Goal: Task Accomplishment & Management: Use online tool/utility

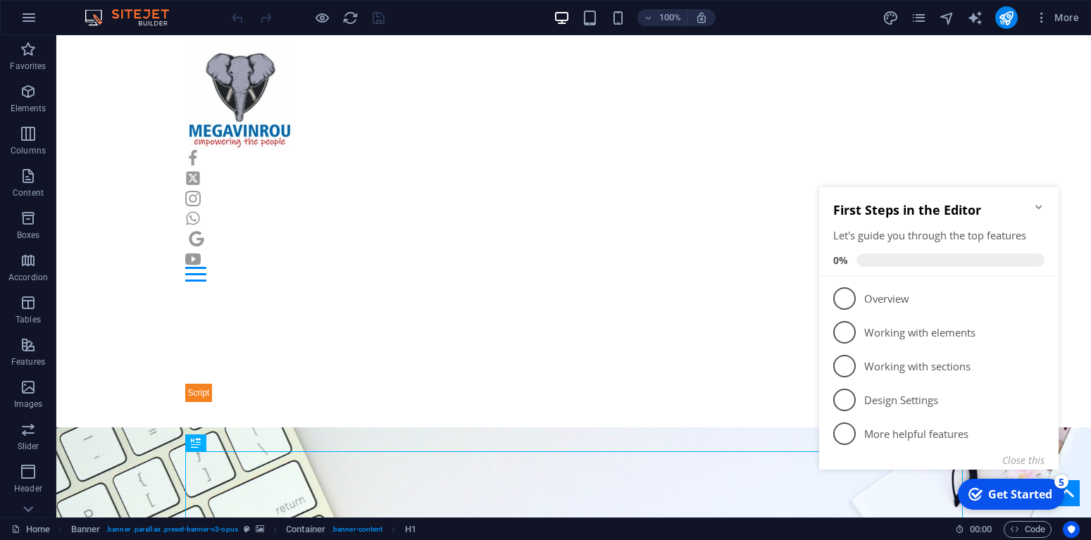
click at [1002, 490] on div "Get Started" at bounding box center [1020, 494] width 64 height 15
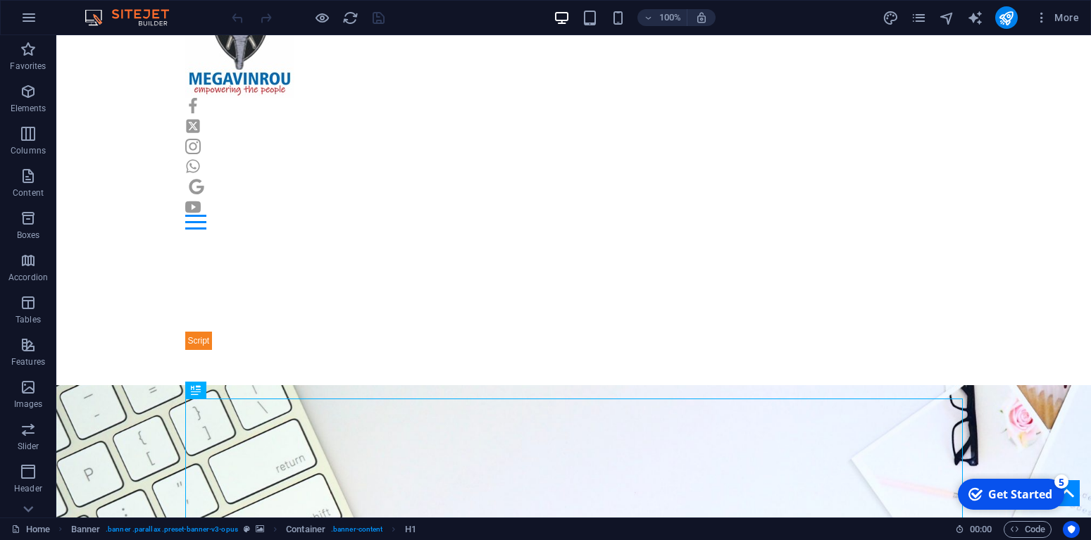
scroll to position [63, 0]
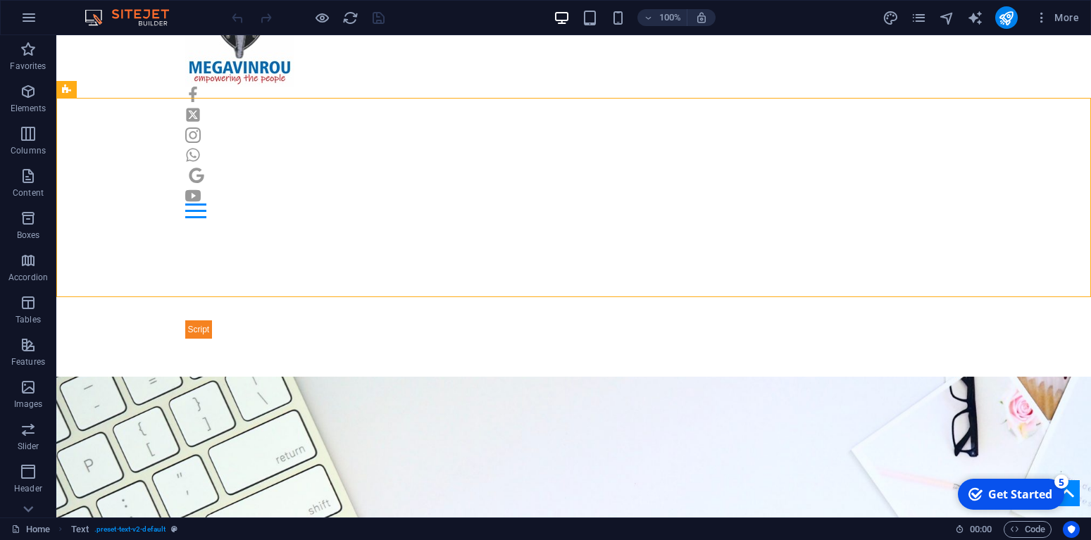
drag, startPoint x: 1079, startPoint y: 135, endPoint x: 1084, endPoint y: 141, distance: 8.0
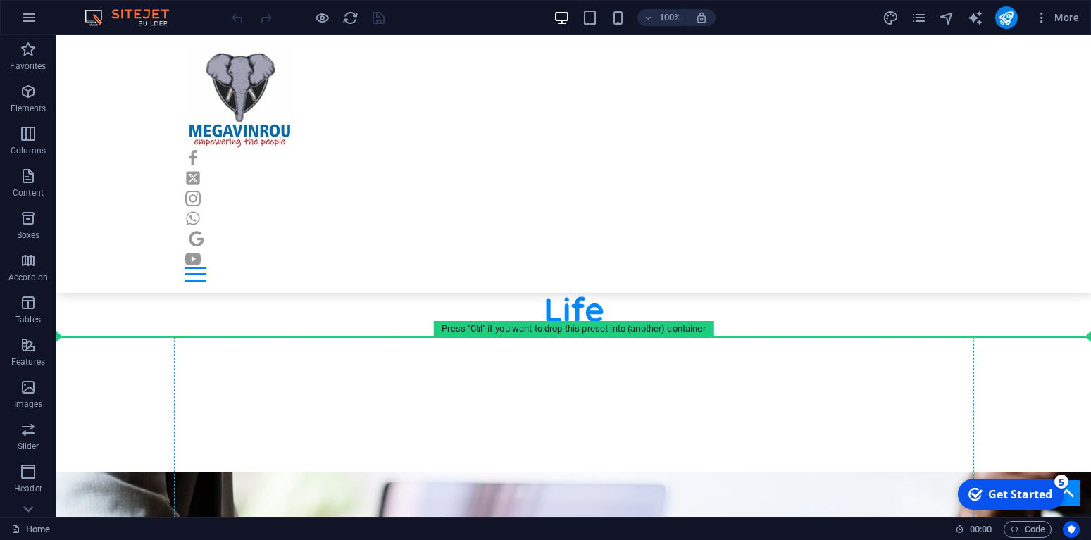
scroll to position [862, 0]
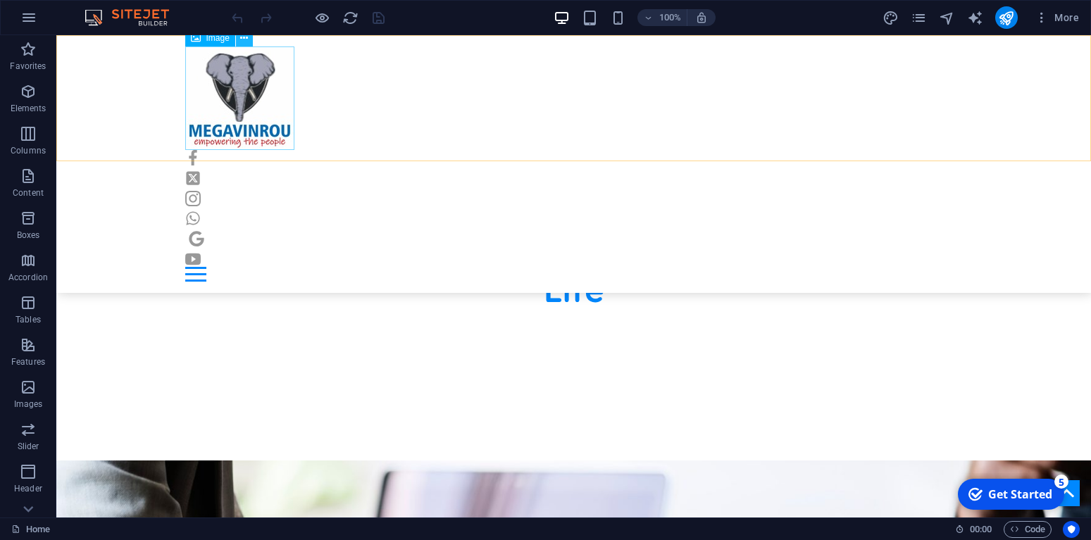
click at [244, 42] on icon at bounding box center [244, 38] width 8 height 15
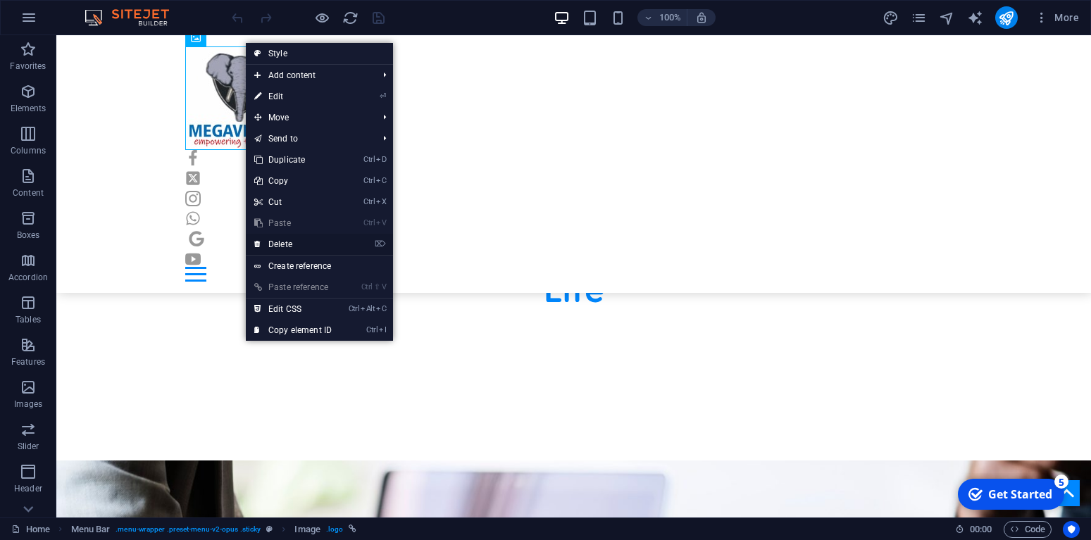
click at [302, 242] on link "⌦ Delete" at bounding box center [293, 244] width 94 height 21
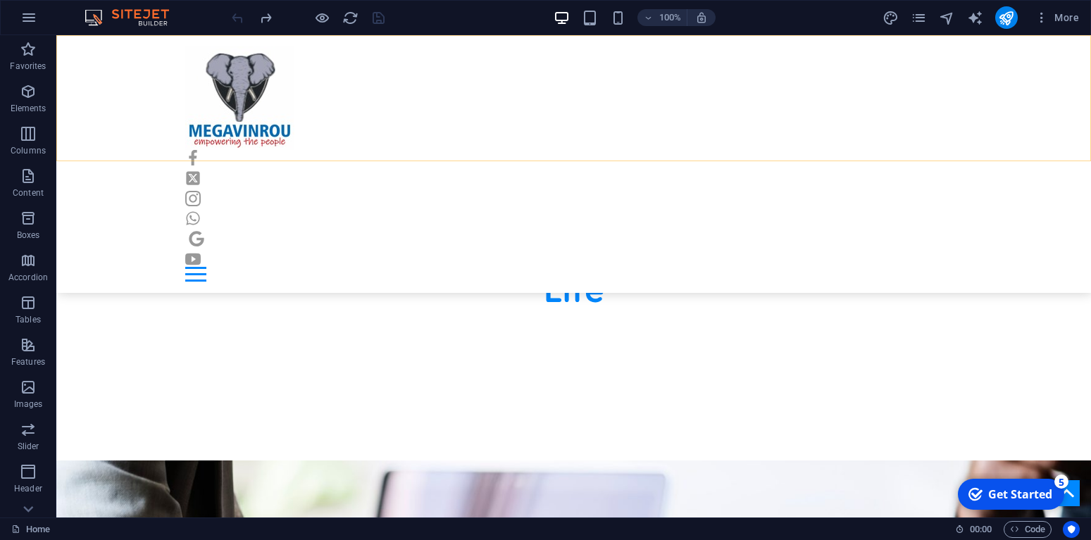
click at [155, 94] on div "Home Blog Contact Privacy Policy About Us Terms of Use" at bounding box center [573, 164] width 1035 height 258
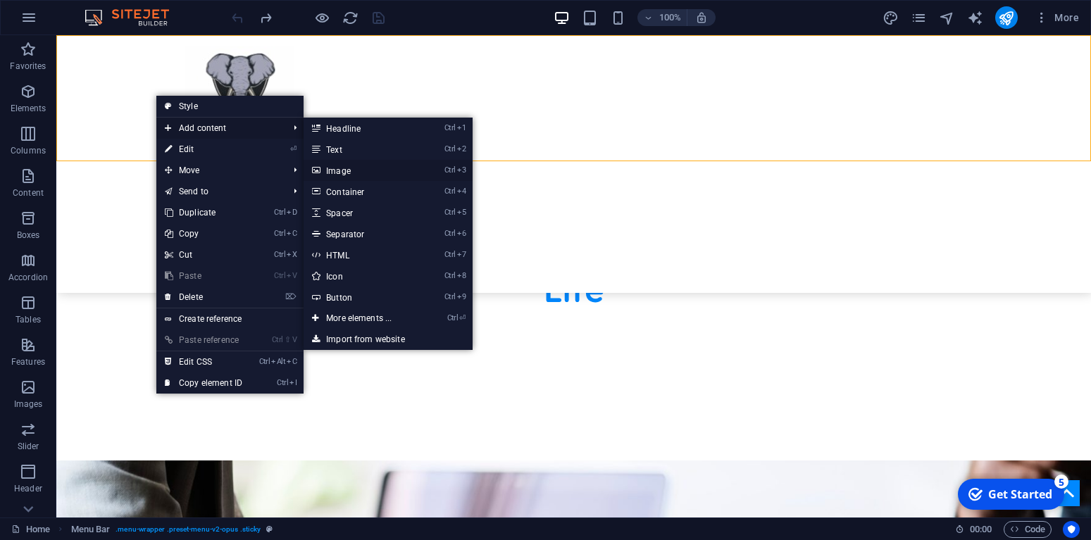
click at [355, 167] on link "Ctrl 3 Image" at bounding box center [362, 170] width 116 height 21
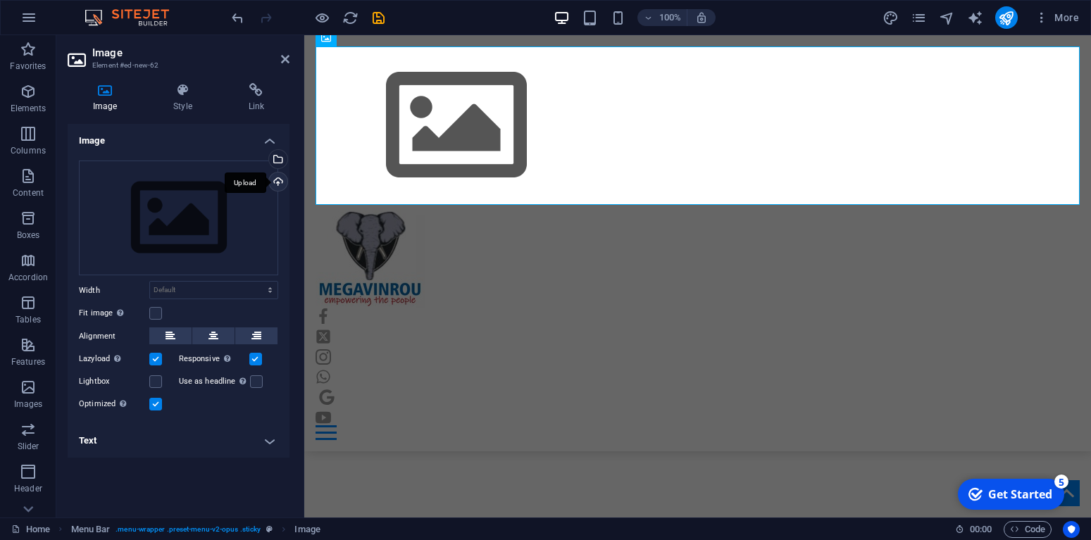
click at [276, 178] on div "Upload" at bounding box center [276, 183] width 21 height 21
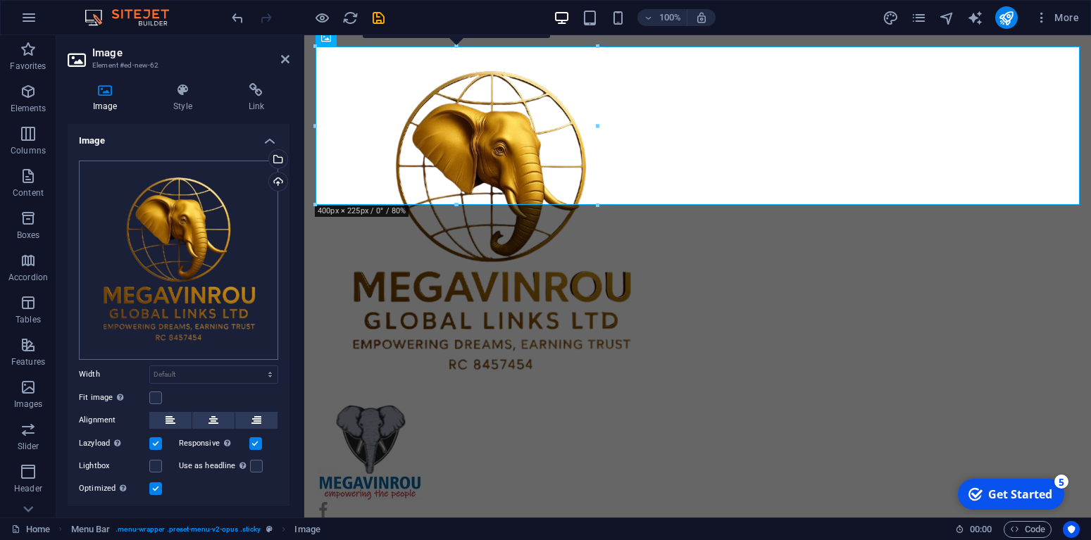
scroll to position [1072, 0]
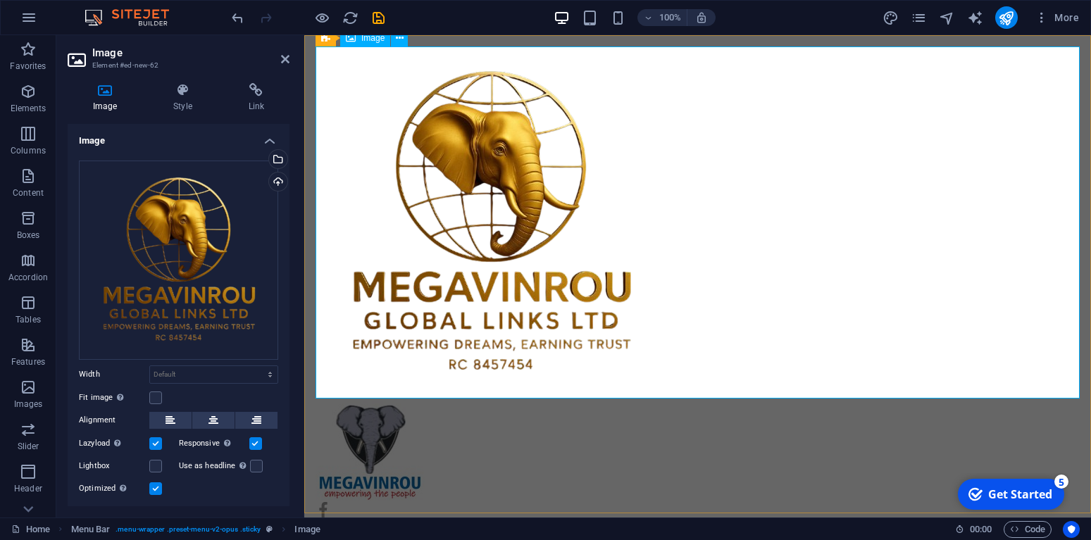
click at [1072, 390] on figure at bounding box center [698, 222] width 764 height 352
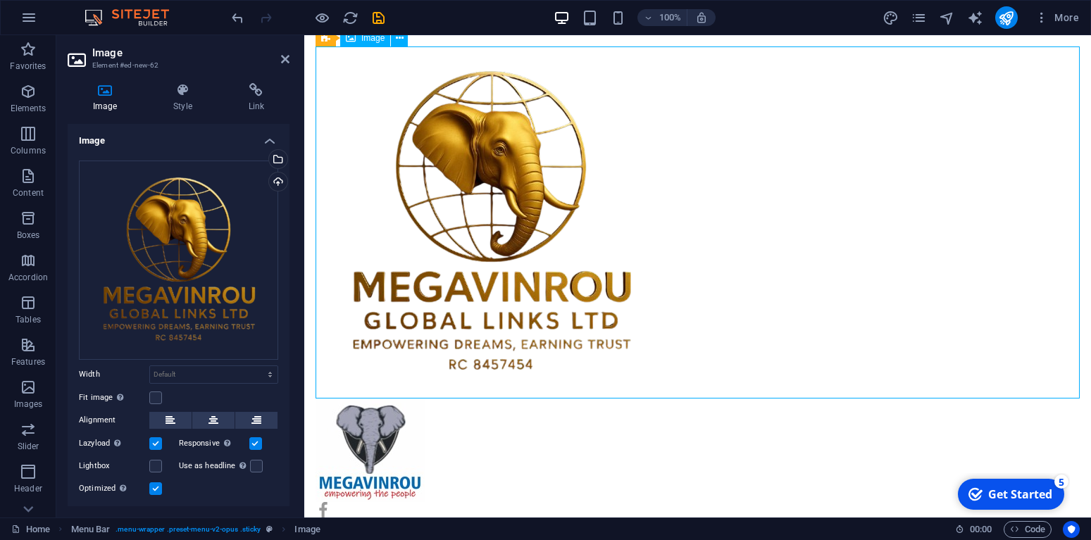
drag, startPoint x: 1078, startPoint y: 395, endPoint x: 1068, endPoint y: 390, distance: 11.4
click at [1068, 390] on figure at bounding box center [698, 222] width 764 height 352
click at [395, 42] on button at bounding box center [399, 38] width 17 height 17
click at [397, 43] on icon at bounding box center [400, 38] width 8 height 15
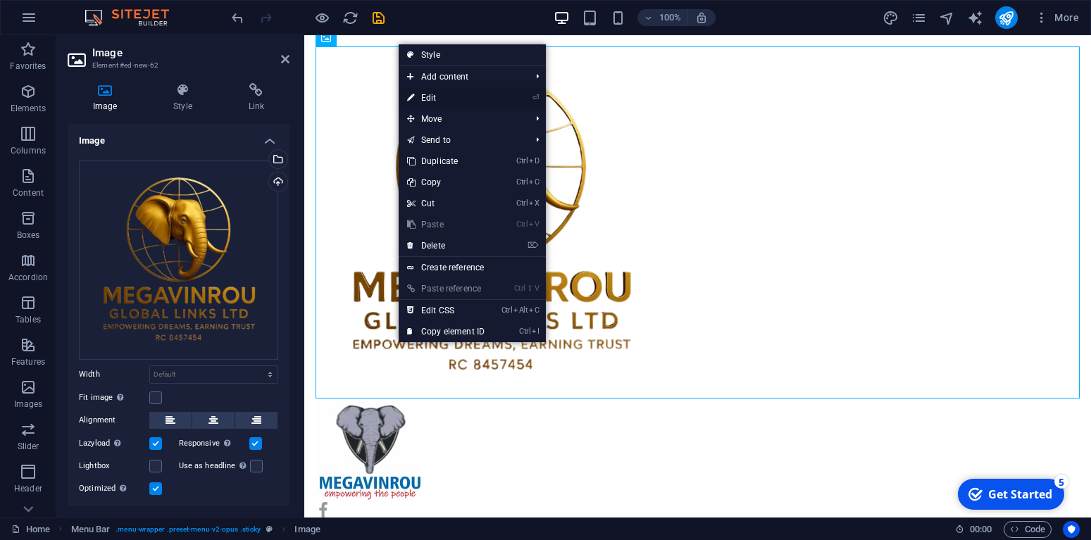
click at [489, 96] on link "⏎ Edit" at bounding box center [446, 97] width 94 height 21
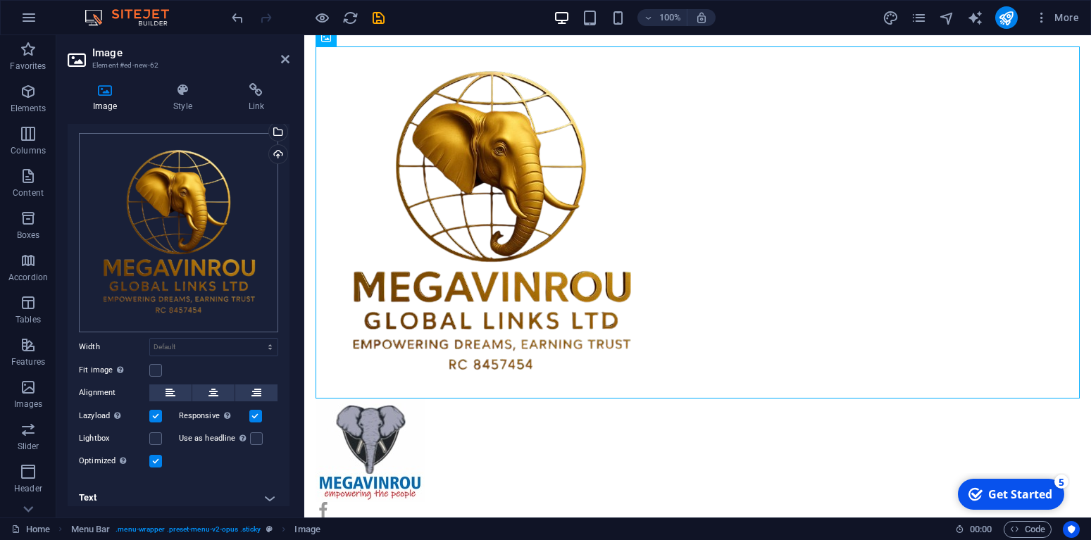
scroll to position [36, 0]
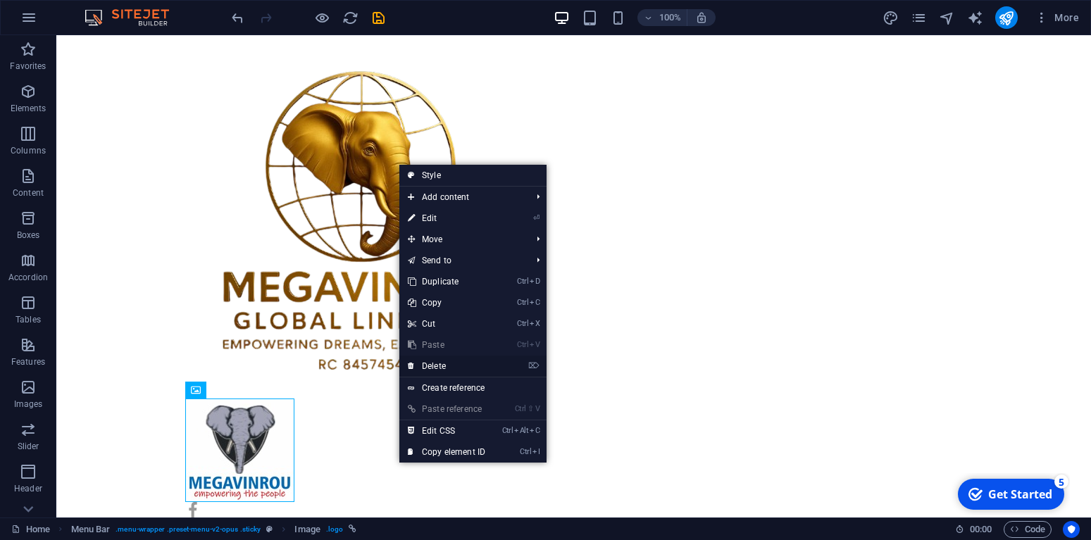
click at [449, 370] on link "⌦ Delete" at bounding box center [446, 366] width 94 height 21
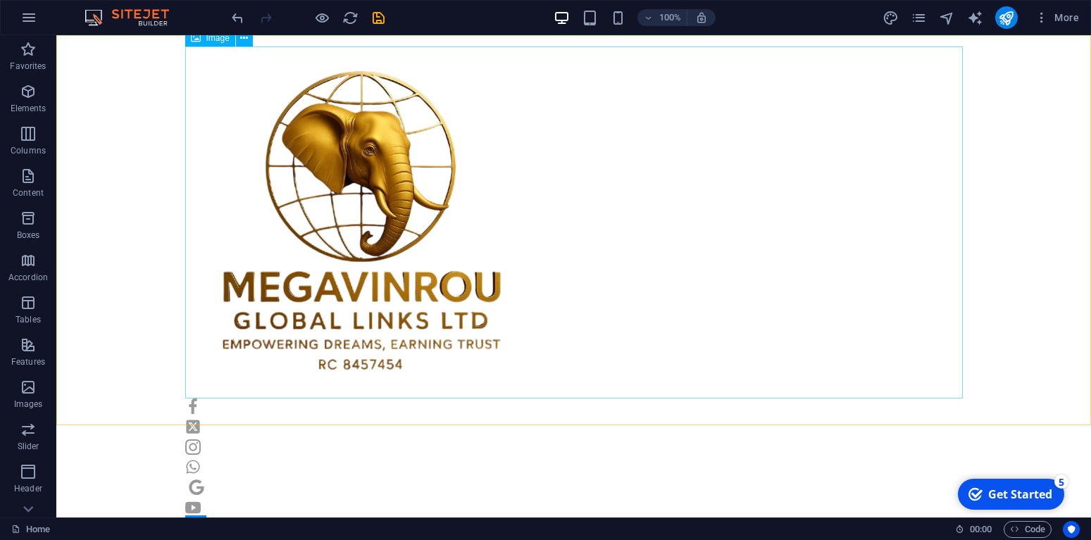
scroll to position [984, 0]
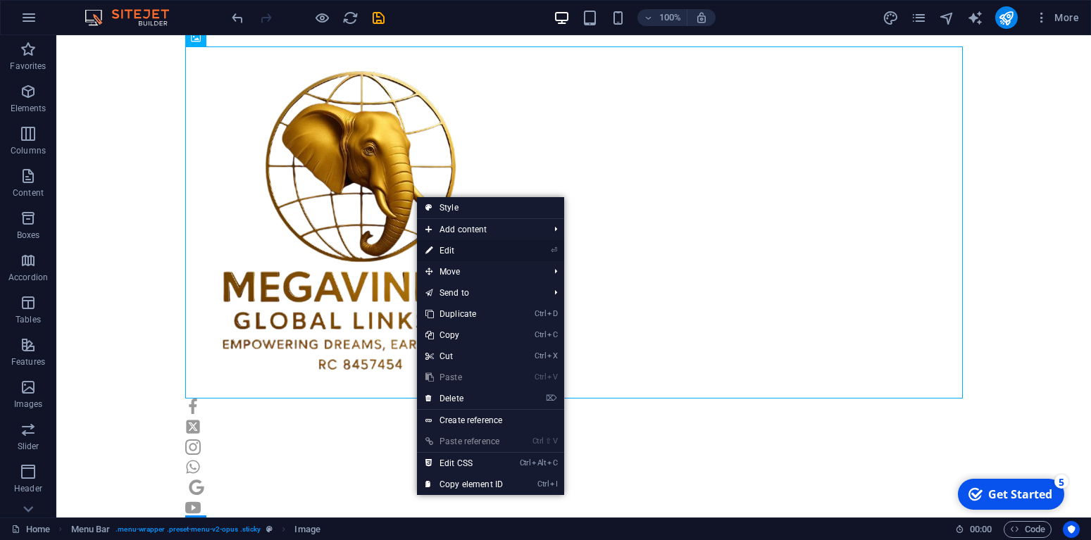
click at [452, 247] on link "⏎ Edit" at bounding box center [464, 250] width 94 height 21
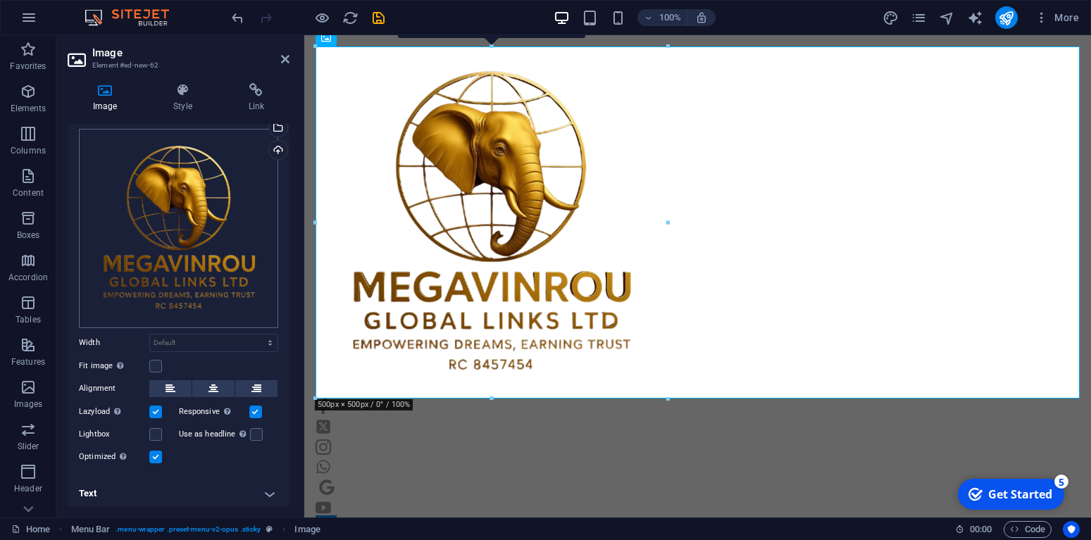
scroll to position [36, 0]
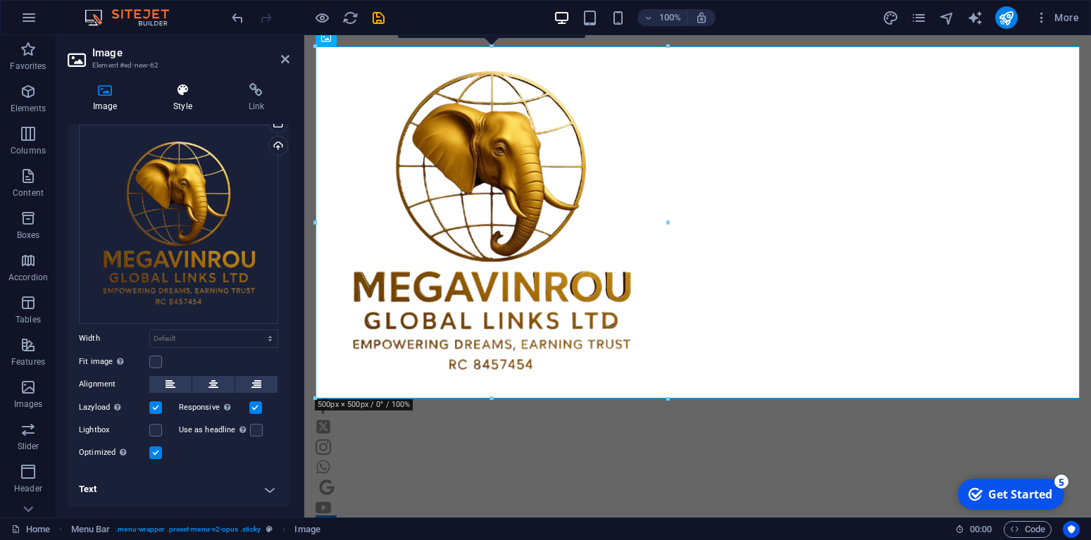
click at [176, 89] on icon at bounding box center [182, 90] width 69 height 14
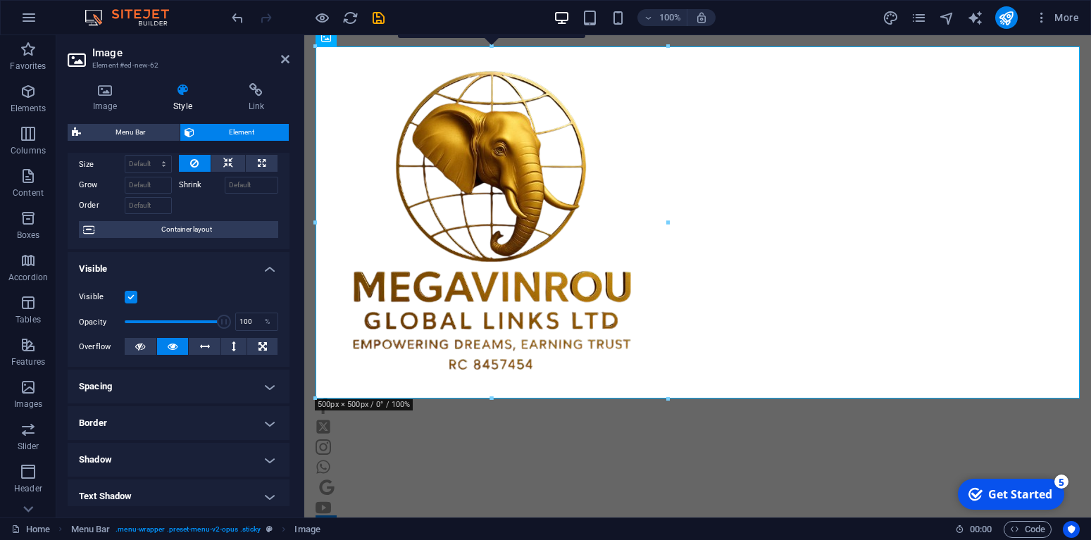
scroll to position [0, 0]
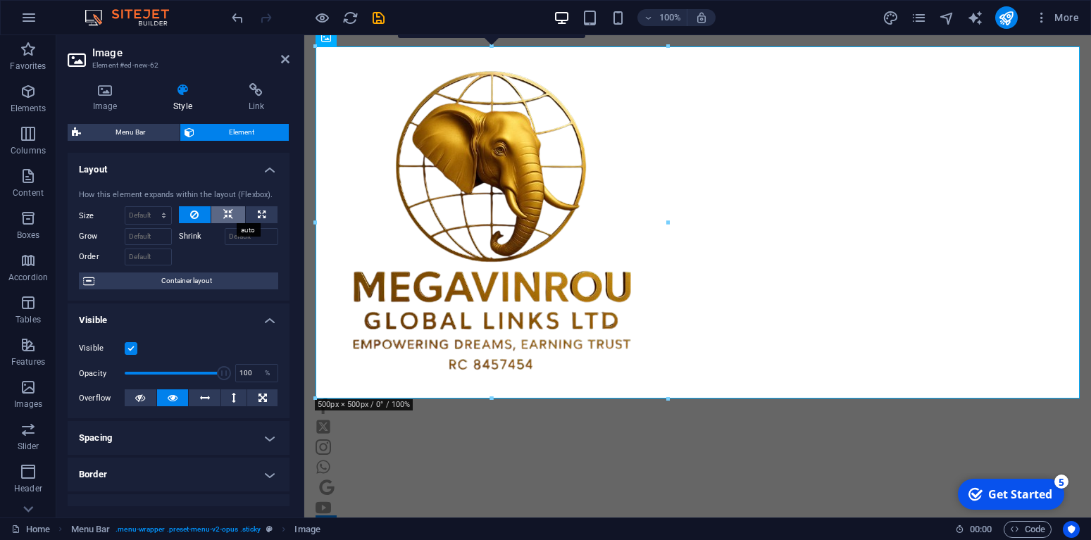
click at [221, 215] on button at bounding box center [228, 214] width 34 height 17
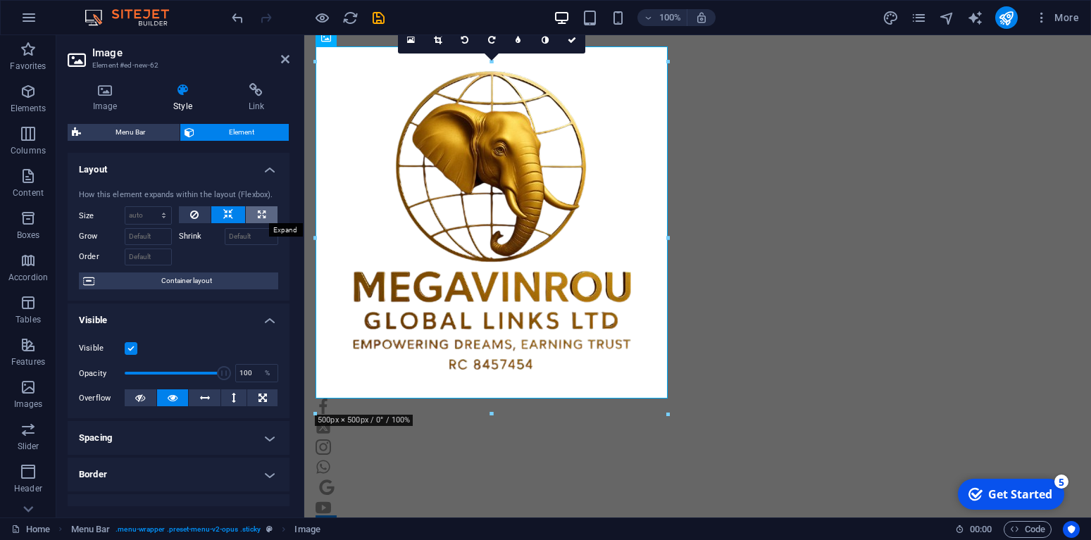
click at [268, 211] on button at bounding box center [262, 214] width 32 height 17
type input "100"
select select "%"
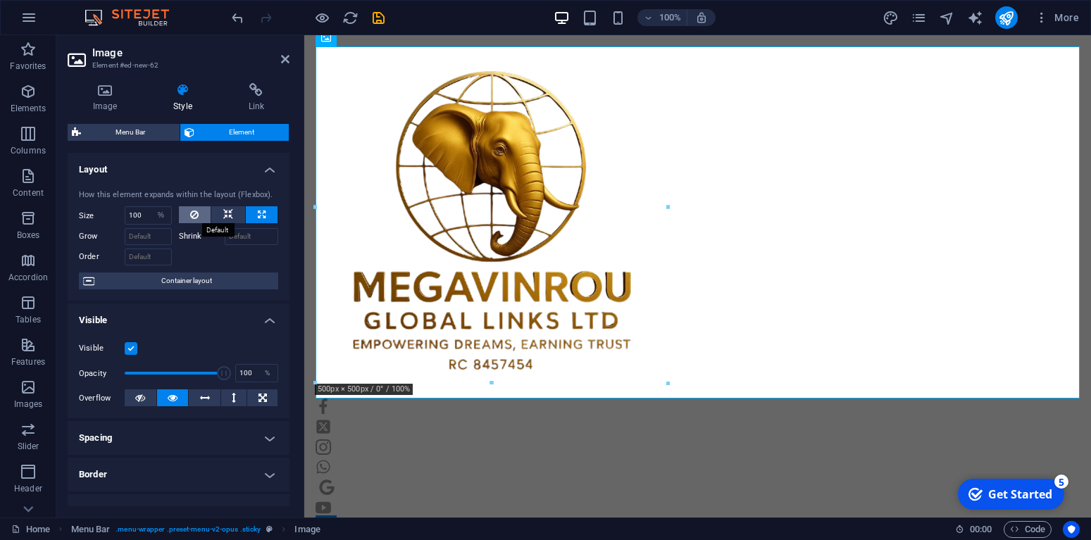
click at [191, 209] on icon at bounding box center [194, 214] width 8 height 17
select select "DISABLED_OPTION_VALUE"
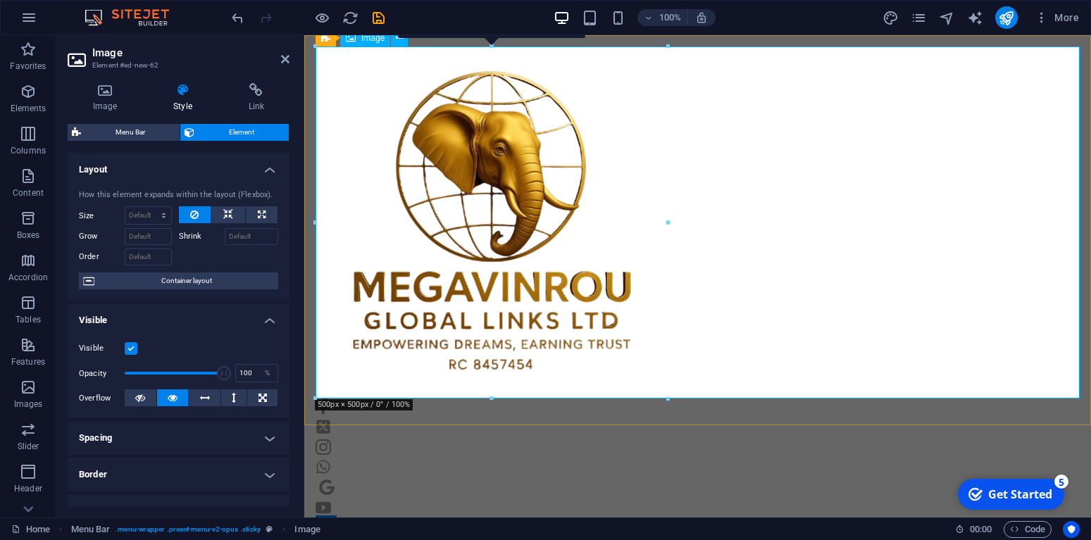
drag, startPoint x: 618, startPoint y: 259, endPoint x: 412, endPoint y: 210, distance: 211.4
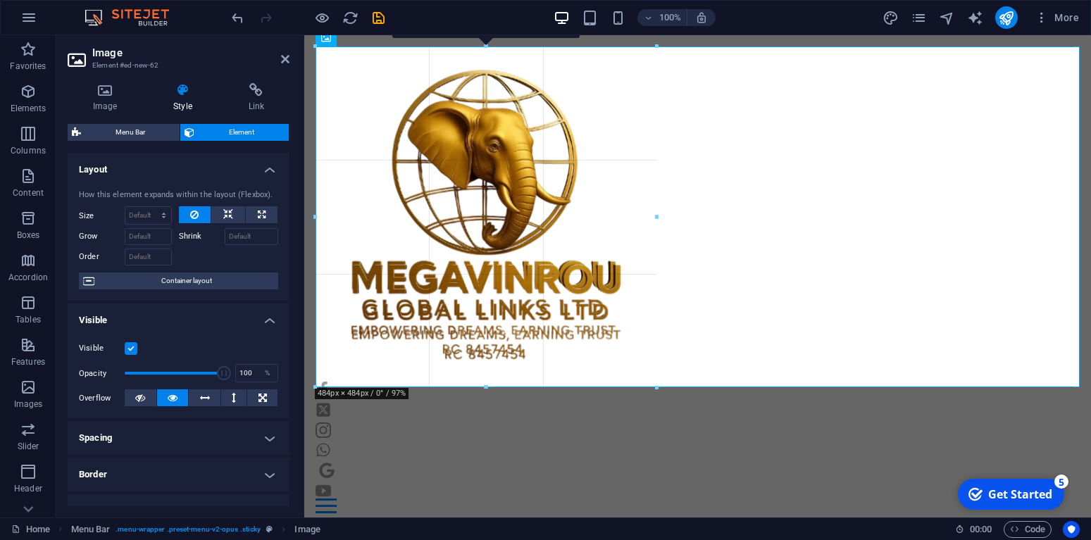
scroll to position [967, 0]
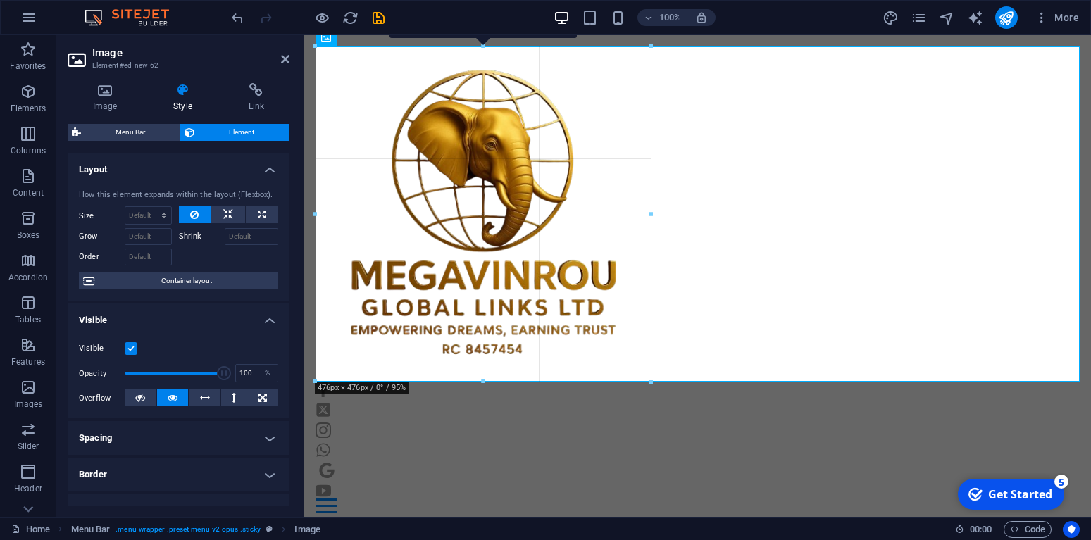
drag, startPoint x: 317, startPoint y: 224, endPoint x: 44, endPoint y: 159, distance: 280.4
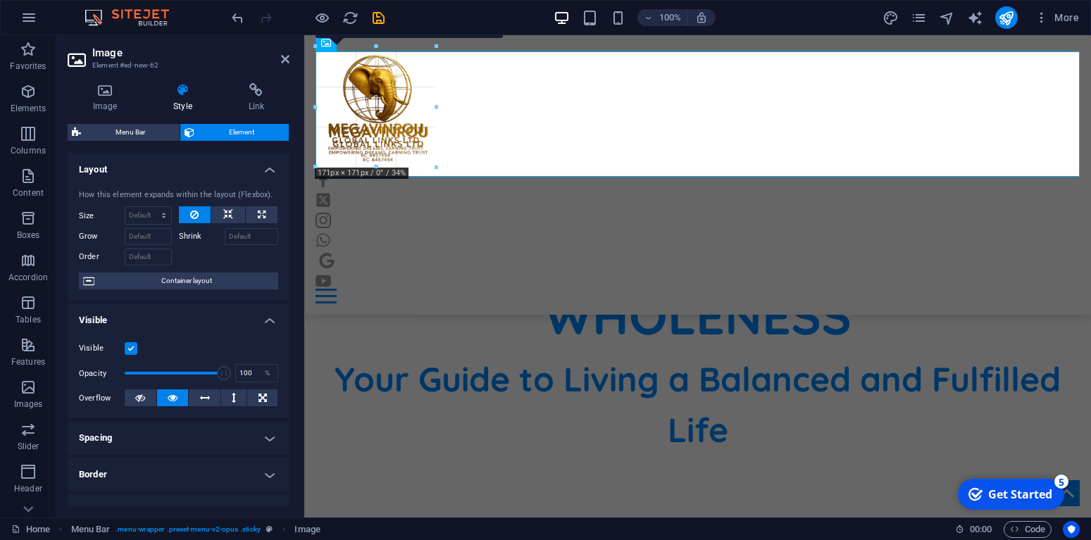
scroll to position [743, 0]
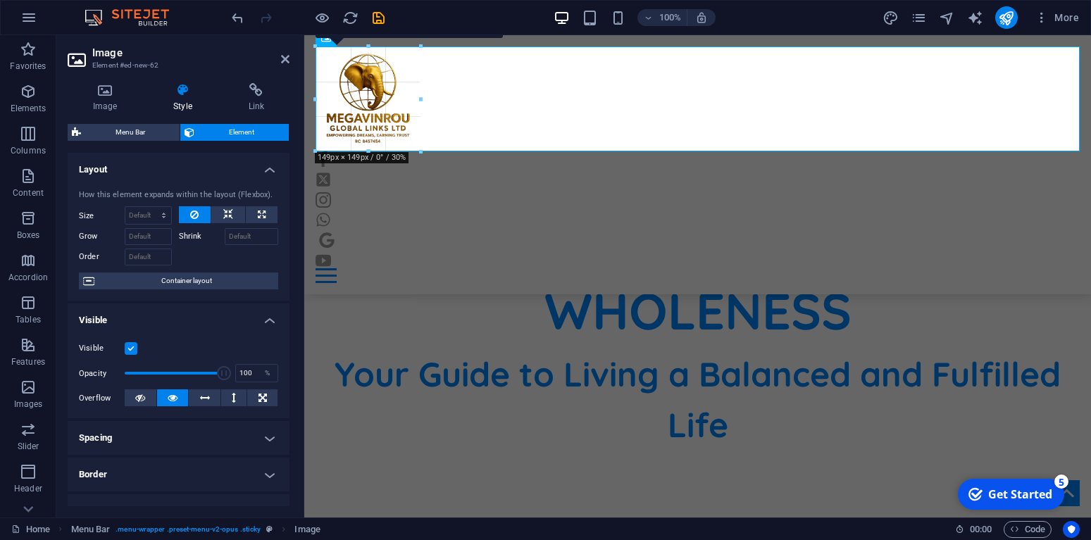
drag, startPoint x: 650, startPoint y: 218, endPoint x: 107, endPoint y: 81, distance: 560.1
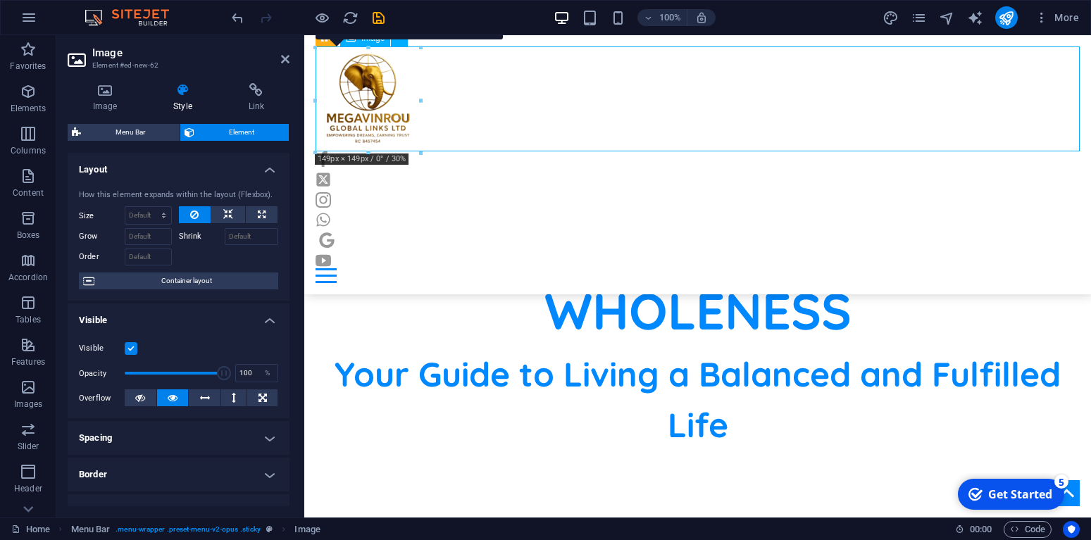
scroll to position [741, 0]
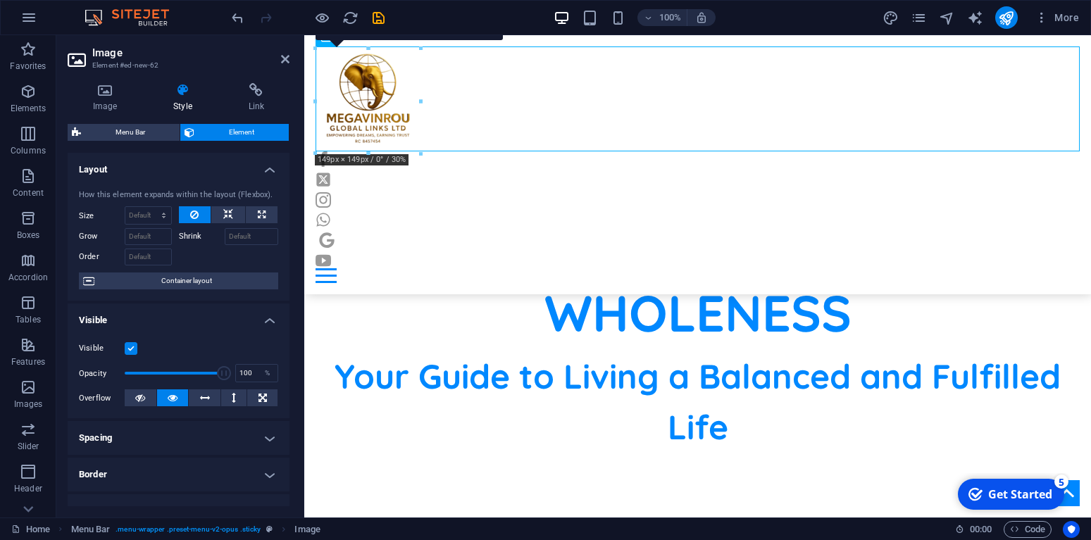
drag, startPoint x: 368, startPoint y: 97, endPoint x: 347, endPoint y: 120, distance: 31.9
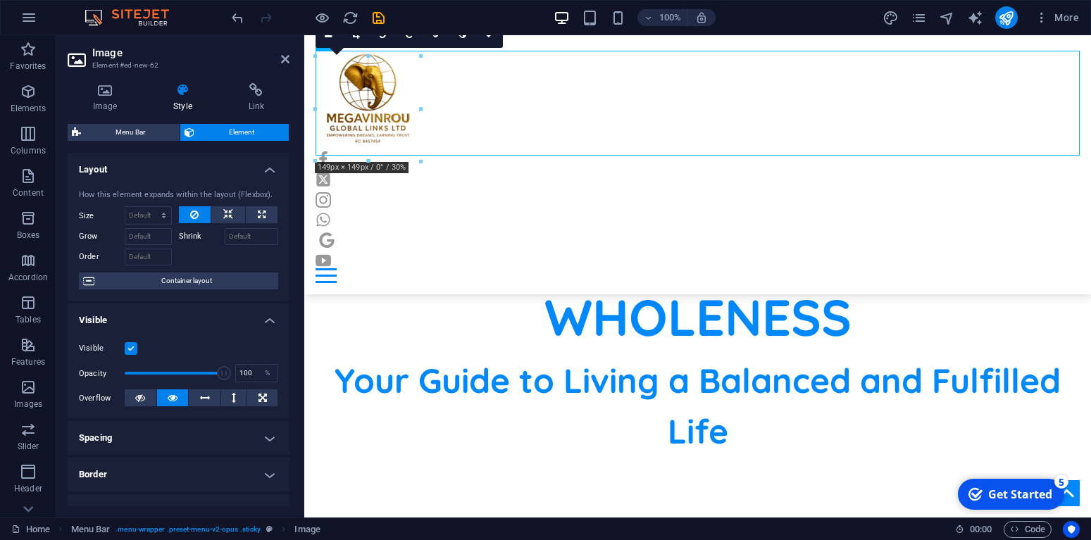
scroll to position [733, 0]
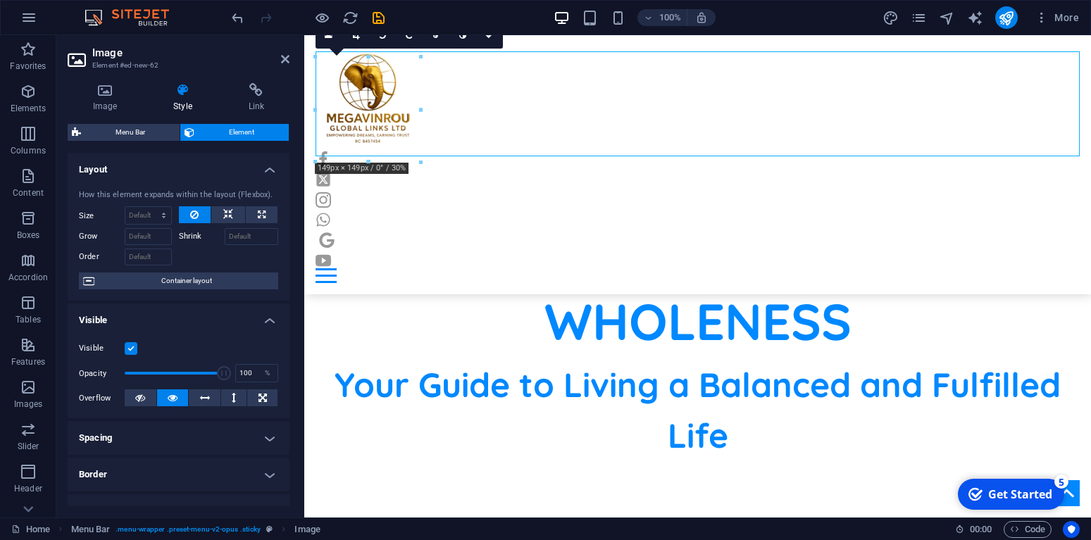
drag, startPoint x: 363, startPoint y: 104, endPoint x: 435, endPoint y: 165, distance: 95.0
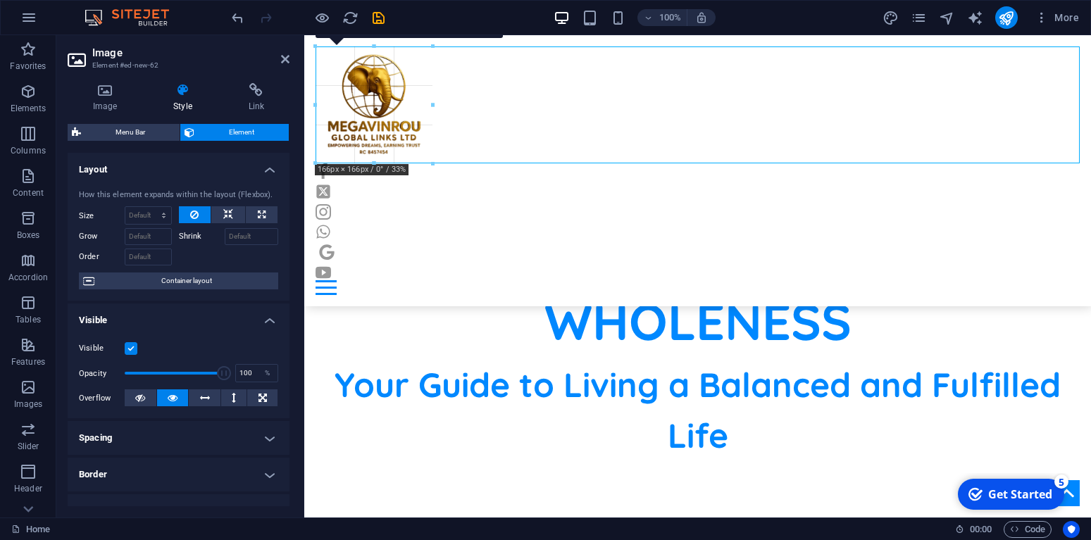
scroll to position [740, 0]
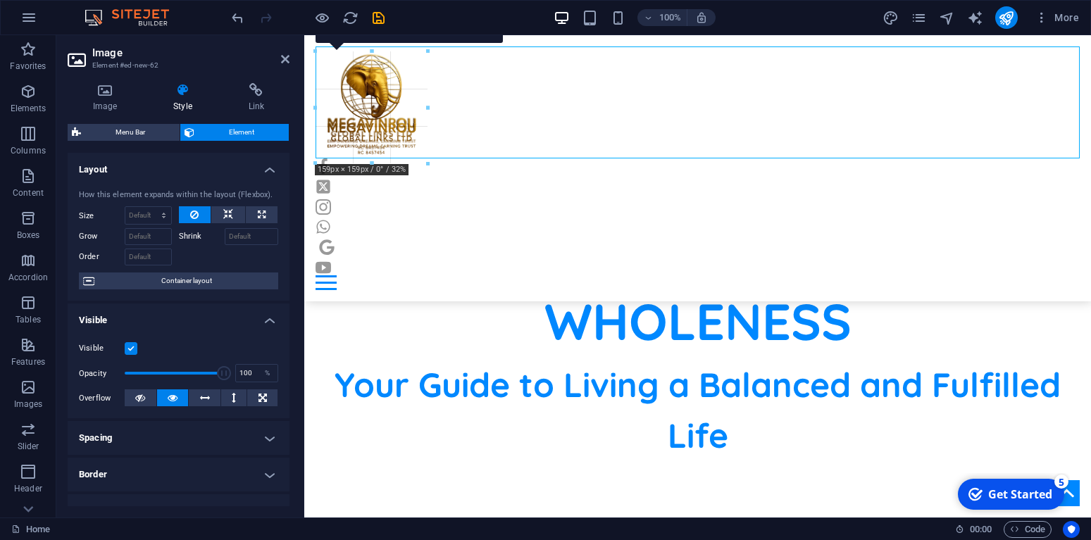
drag, startPoint x: 421, startPoint y: 110, endPoint x: 172, endPoint y: 163, distance: 254.2
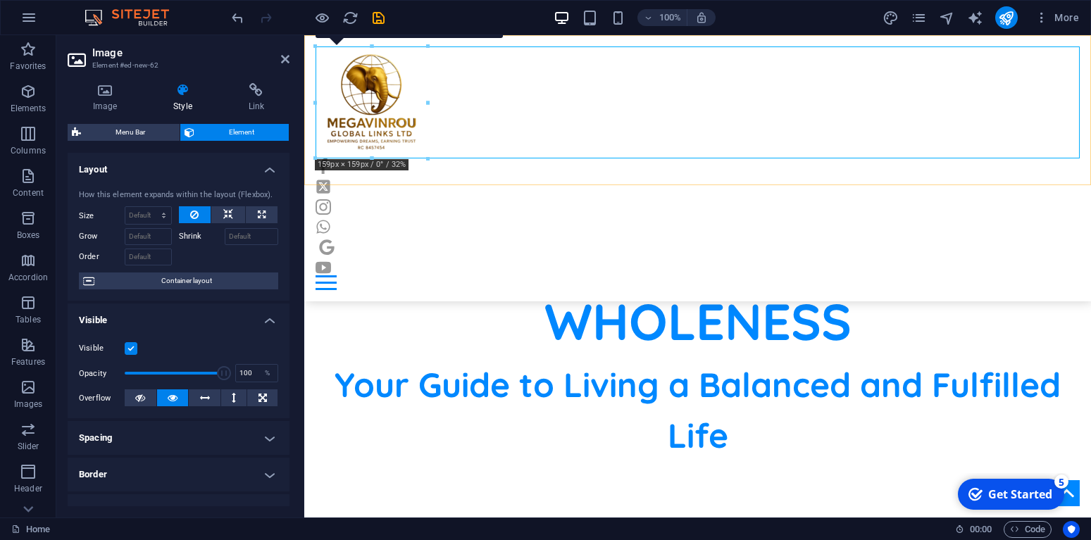
click at [451, 179] on div "Home Blog Contact Privacy Policy About Us Terms of Use" at bounding box center [697, 168] width 787 height 266
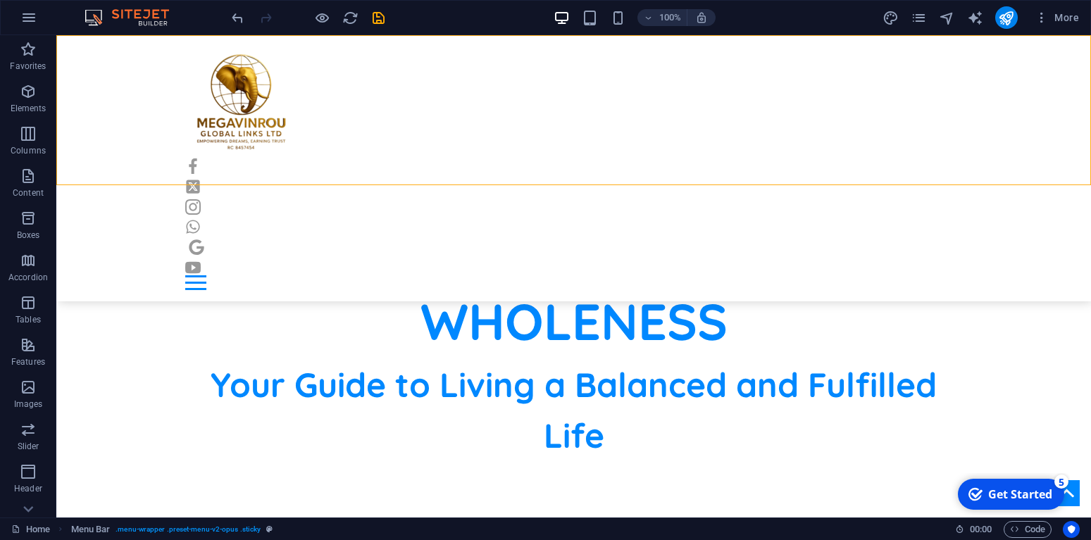
click at [450, 178] on div "Home Blog Contact Privacy Policy About Us Terms of Use" at bounding box center [573, 168] width 1035 height 266
click at [309, 168] on div at bounding box center [574, 217] width 778 height 117
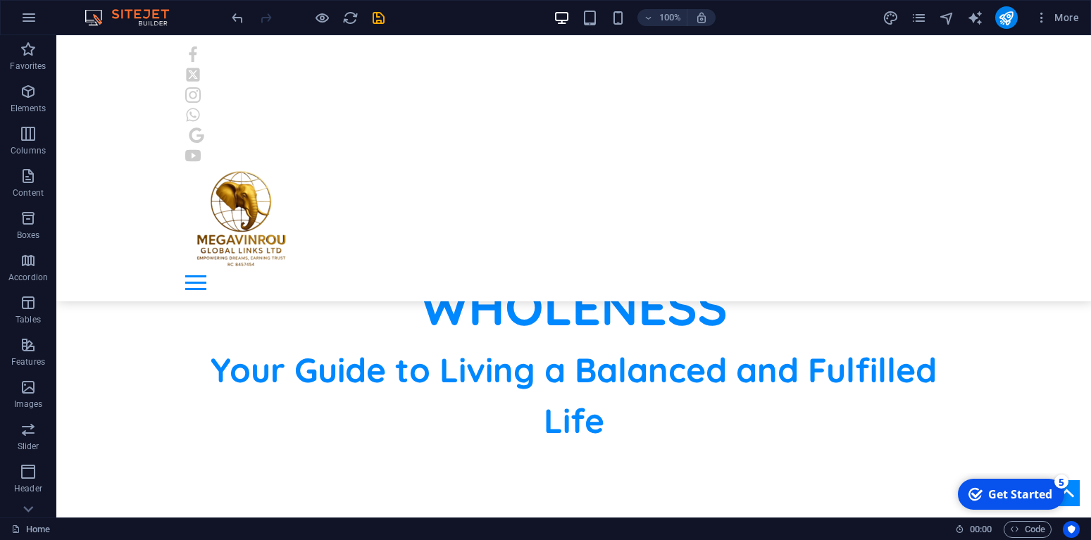
scroll to position [784, 0]
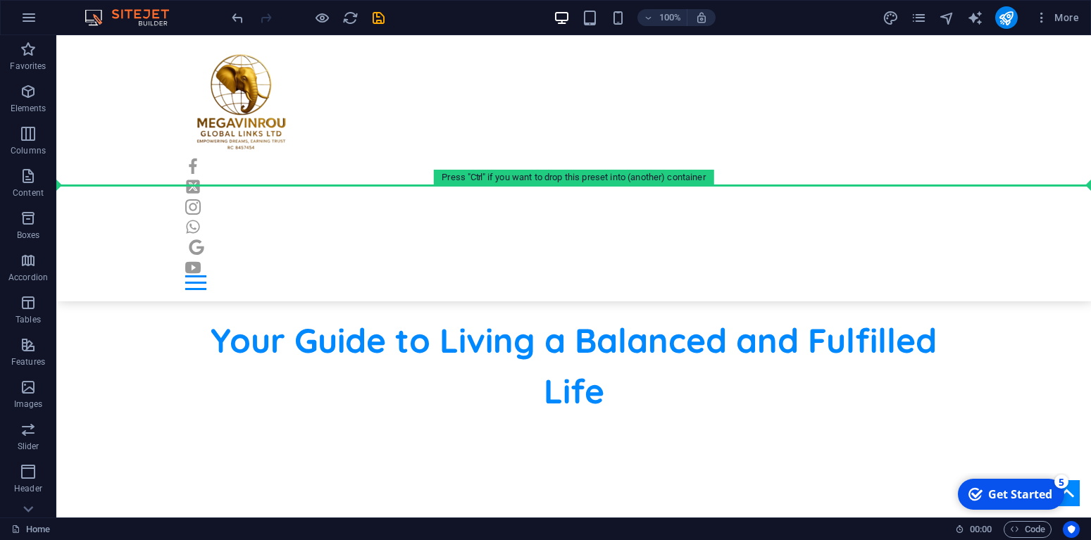
drag, startPoint x: 309, startPoint y: 168, endPoint x: 452, endPoint y: 173, distance: 143.1
click at [452, 173] on div "Home Blog Contact Privacy Policy About Us Terms of Use" at bounding box center [573, 168] width 1035 height 266
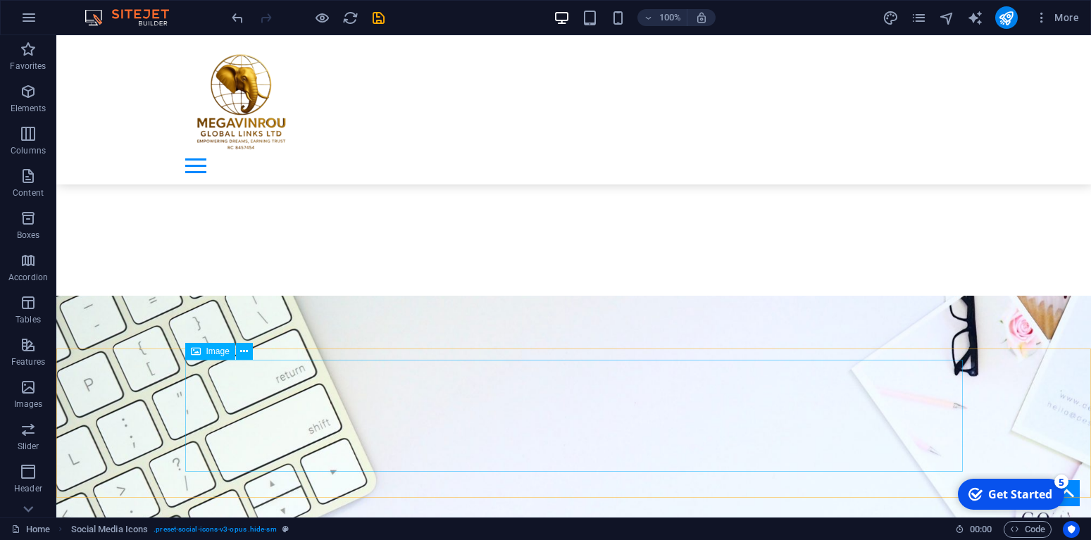
scroll to position [0, 0]
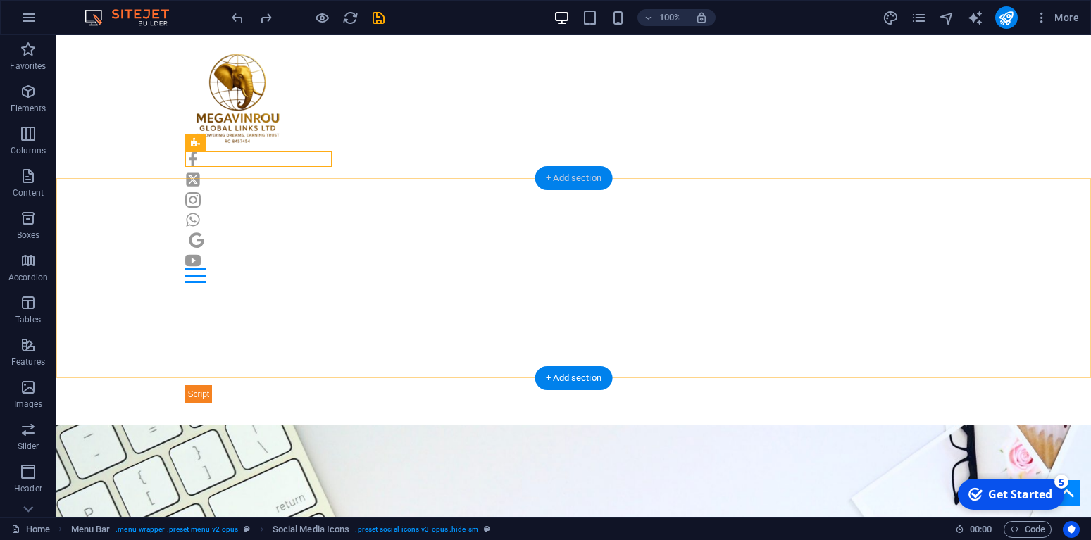
click at [581, 179] on div "+ Add section" at bounding box center [574, 178] width 78 height 24
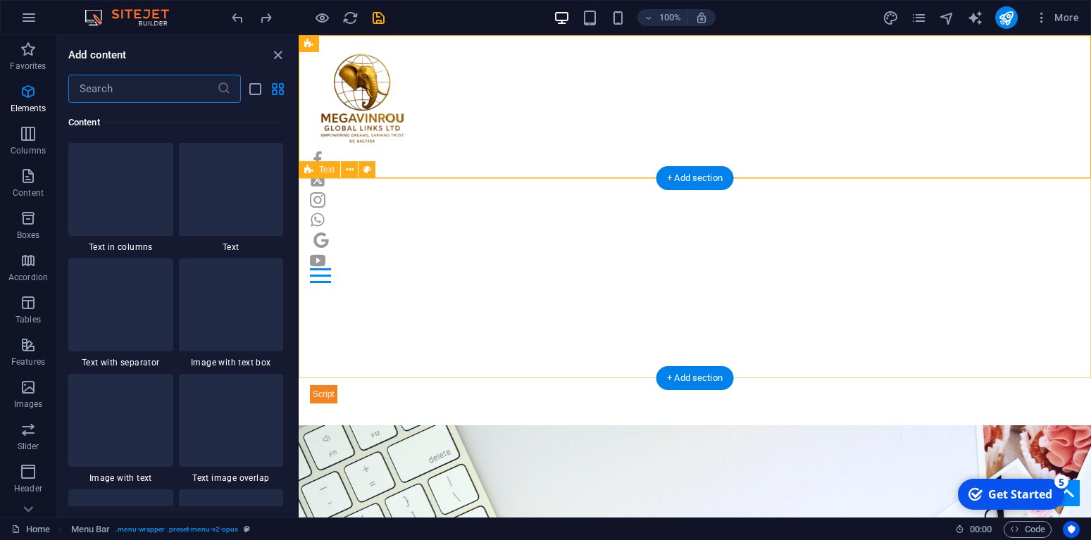
scroll to position [2465, 0]
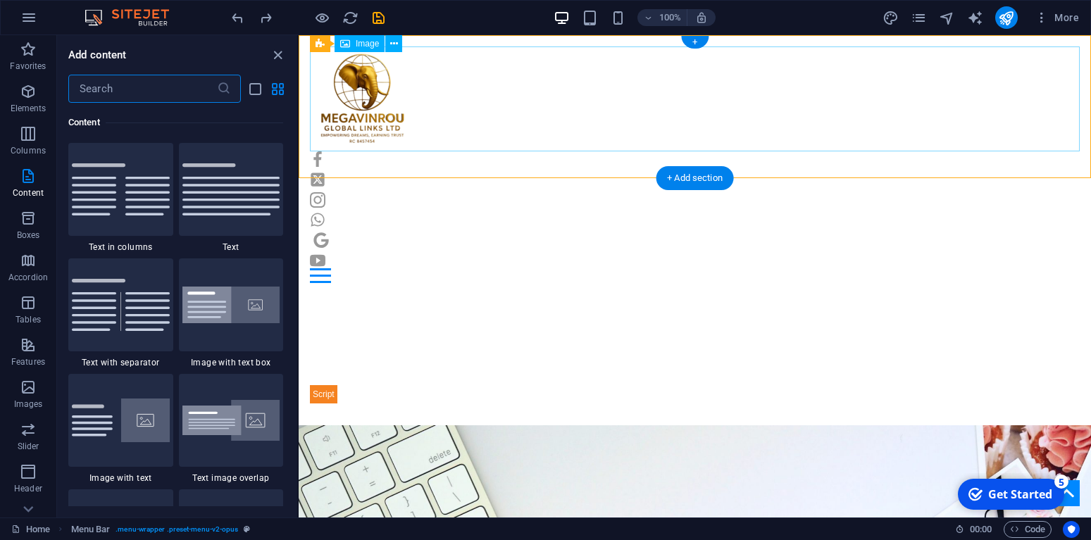
click at [629, 120] on figure at bounding box center [695, 98] width 770 height 105
click at [624, 161] on div "Home Blog Contact Privacy Policy About Us Terms of Use" at bounding box center [695, 164] width 793 height 259
click at [925, 105] on figure at bounding box center [695, 98] width 770 height 105
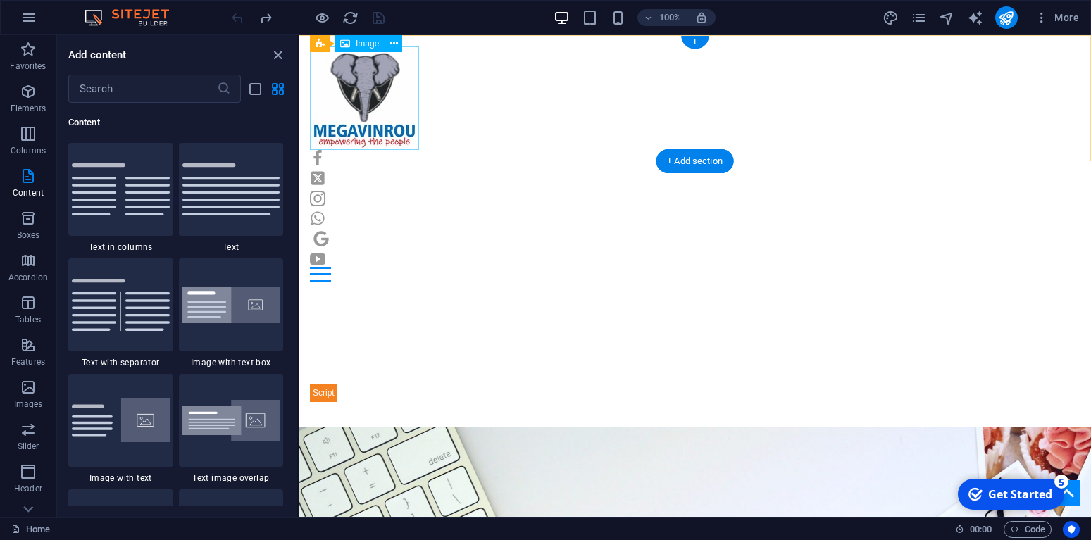
click at [356, 103] on figure at bounding box center [695, 98] width 770 height 104
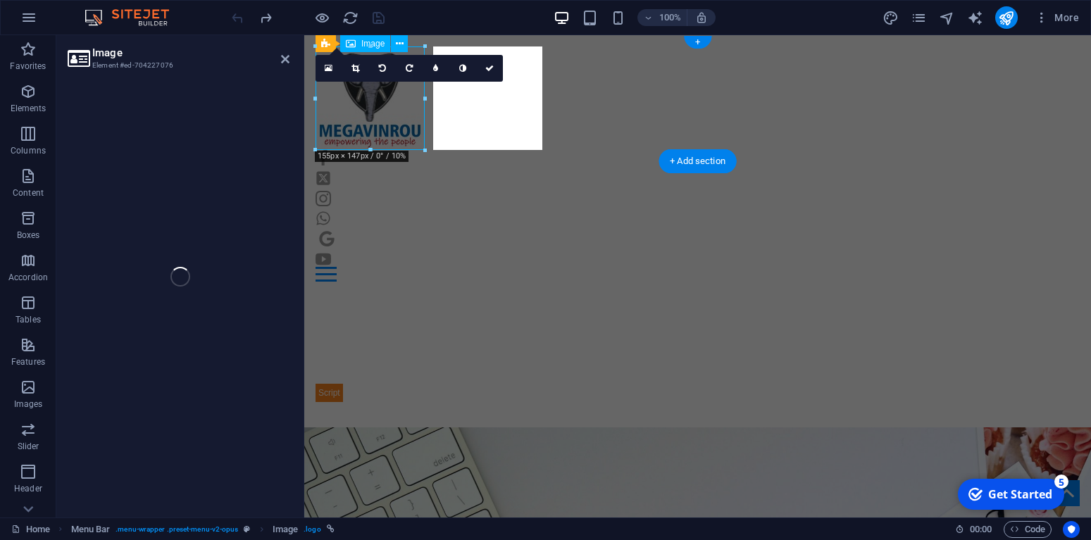
select select "px"
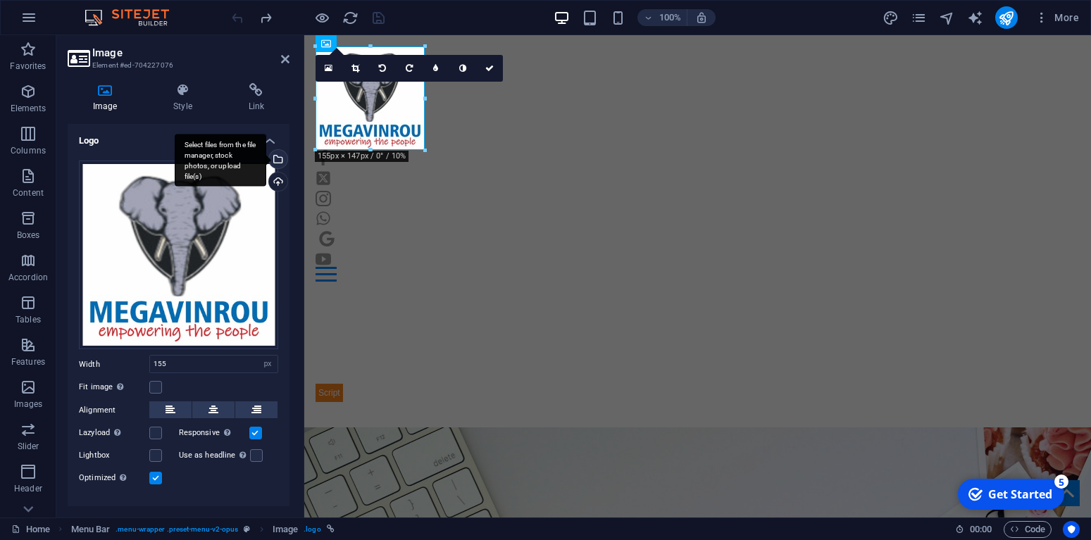
click at [280, 155] on div "Select files from the file manager, stock photos, or upload file(s)" at bounding box center [276, 160] width 21 height 21
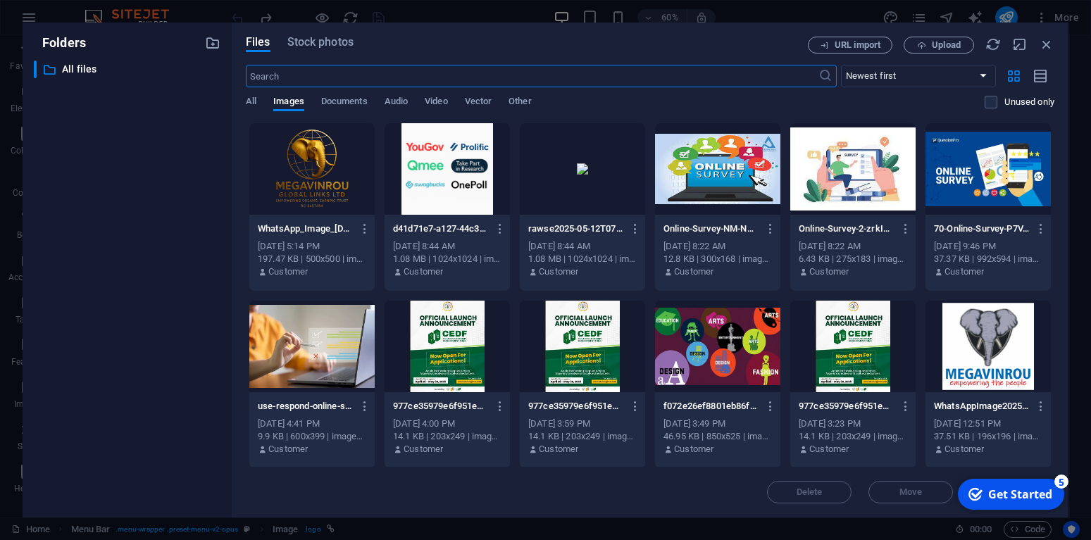
click at [309, 180] on div at bounding box center [311, 169] width 125 height 92
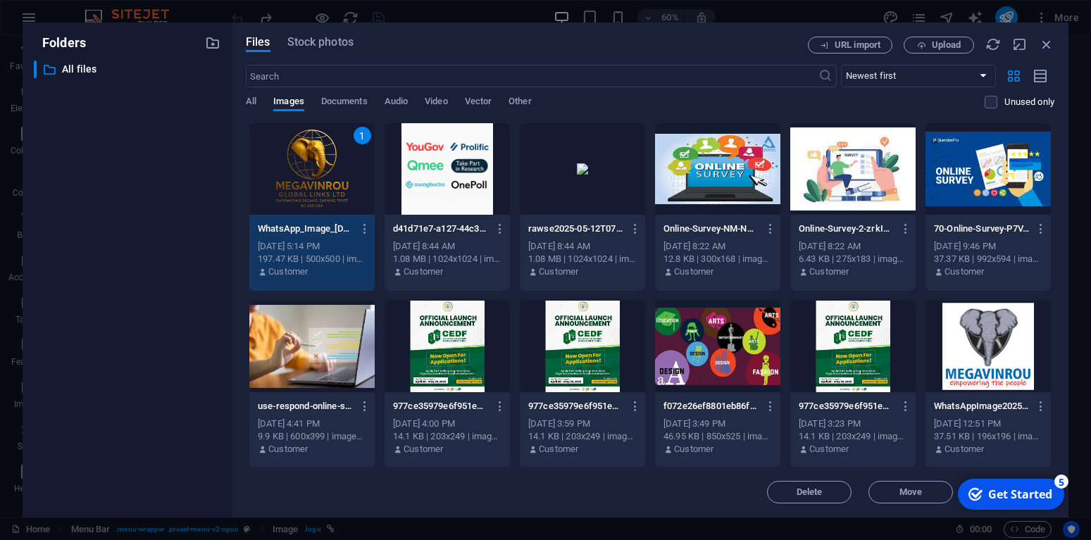
click at [306, 168] on div "1" at bounding box center [311, 169] width 125 height 92
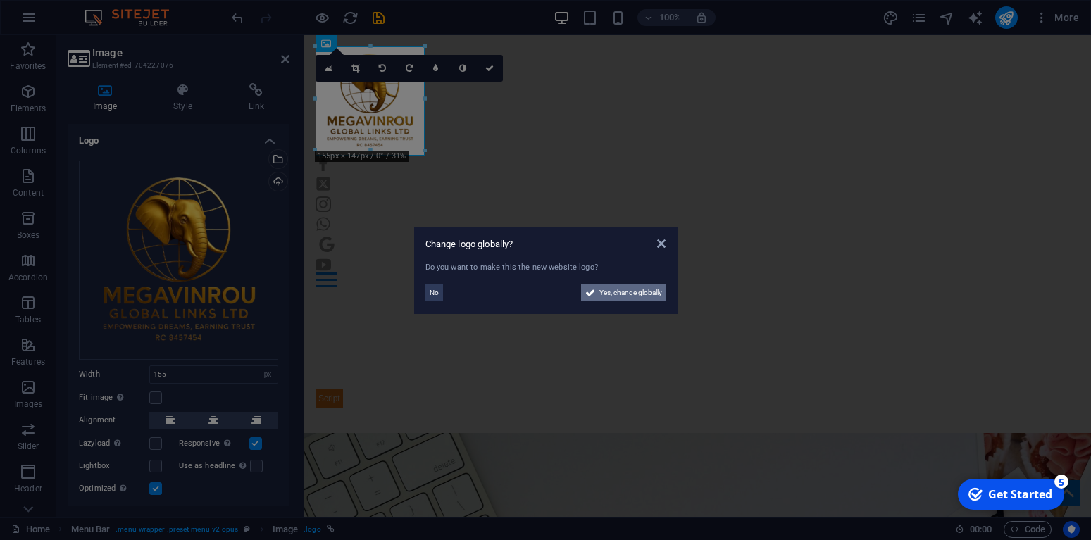
click at [638, 294] on span "Yes, change globally" at bounding box center [631, 293] width 63 height 17
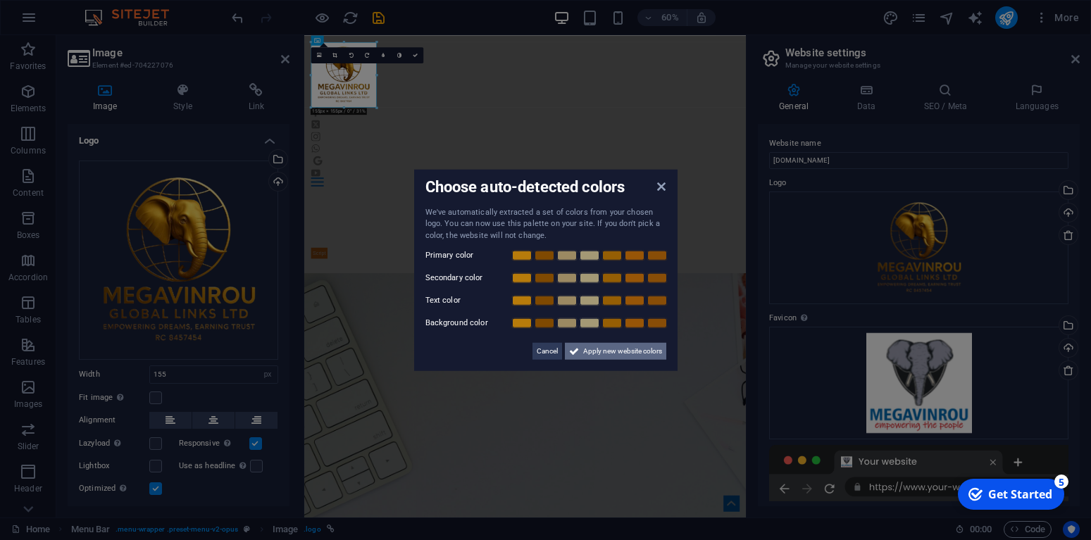
click at [626, 352] on span "Apply new website colors" at bounding box center [622, 351] width 79 height 17
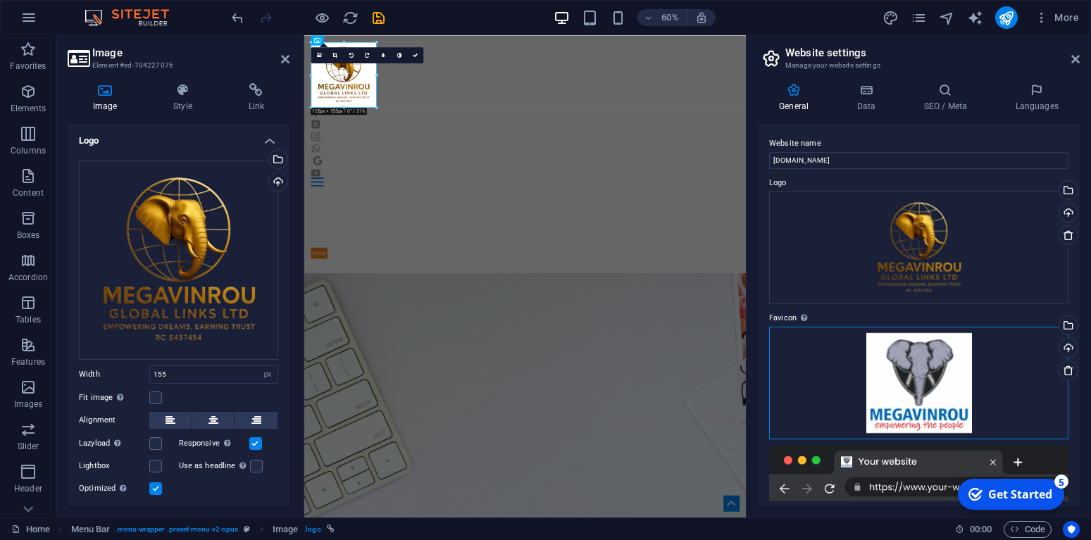
click at [924, 369] on div "Drag files here, click to choose files or select files from Files or our free s…" at bounding box center [918, 383] width 299 height 113
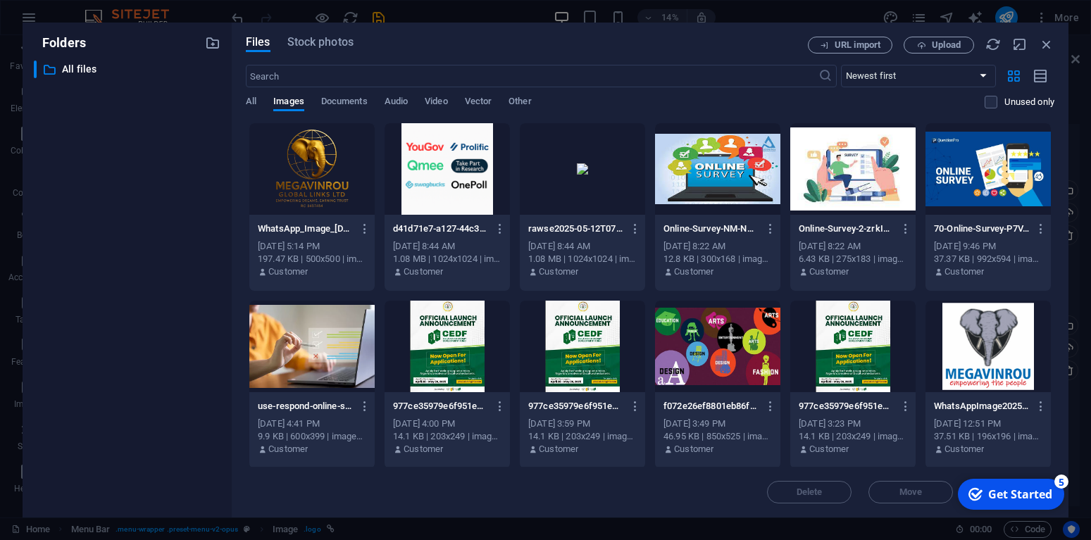
click at [295, 174] on div at bounding box center [311, 169] width 125 height 92
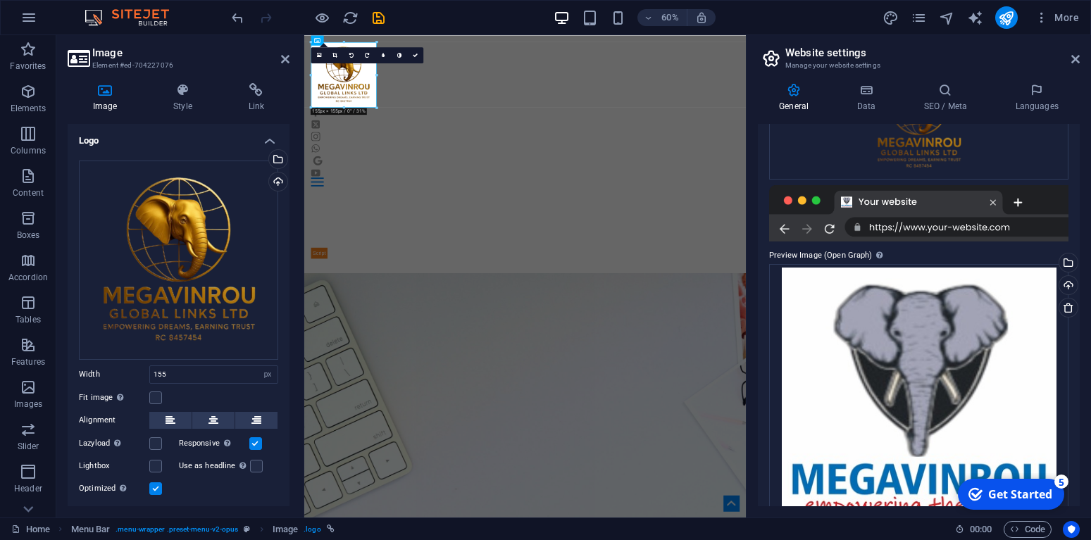
scroll to position [296, 0]
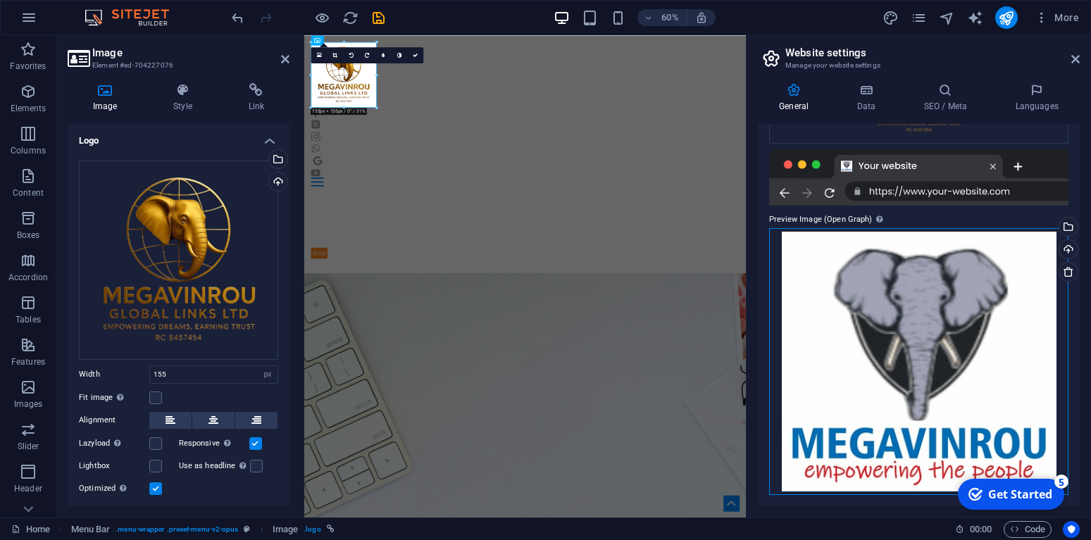
click at [930, 358] on div "Drag files here, click to choose files or select files from Files or our free s…" at bounding box center [918, 362] width 299 height 268
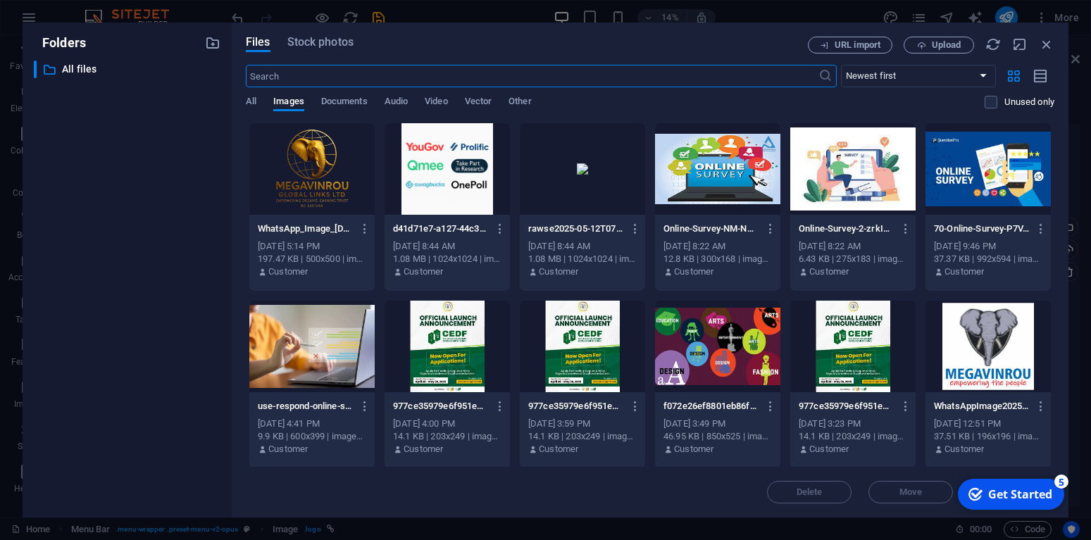
click at [341, 190] on div at bounding box center [311, 169] width 125 height 92
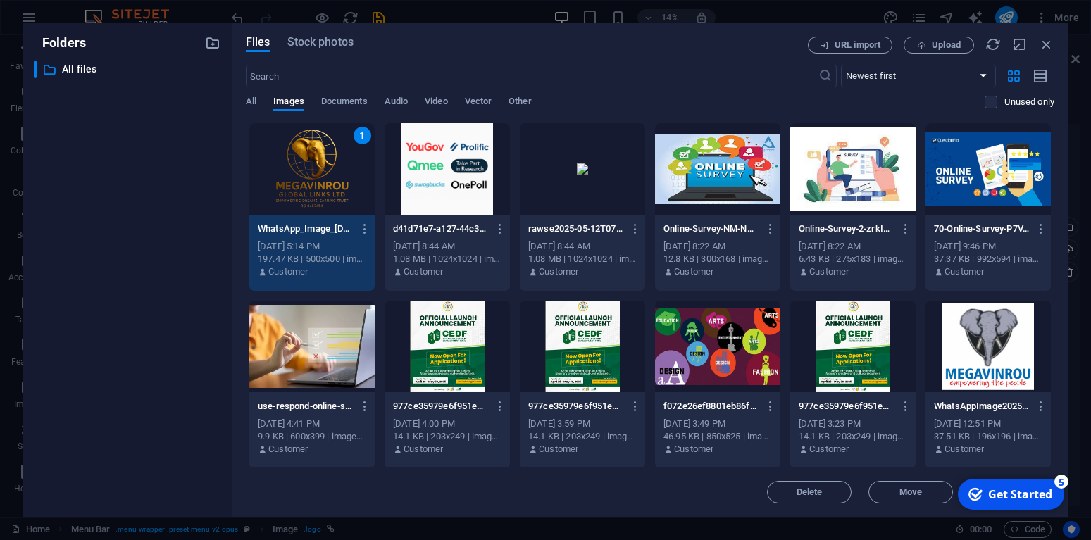
click at [341, 190] on div "1" at bounding box center [311, 169] width 125 height 92
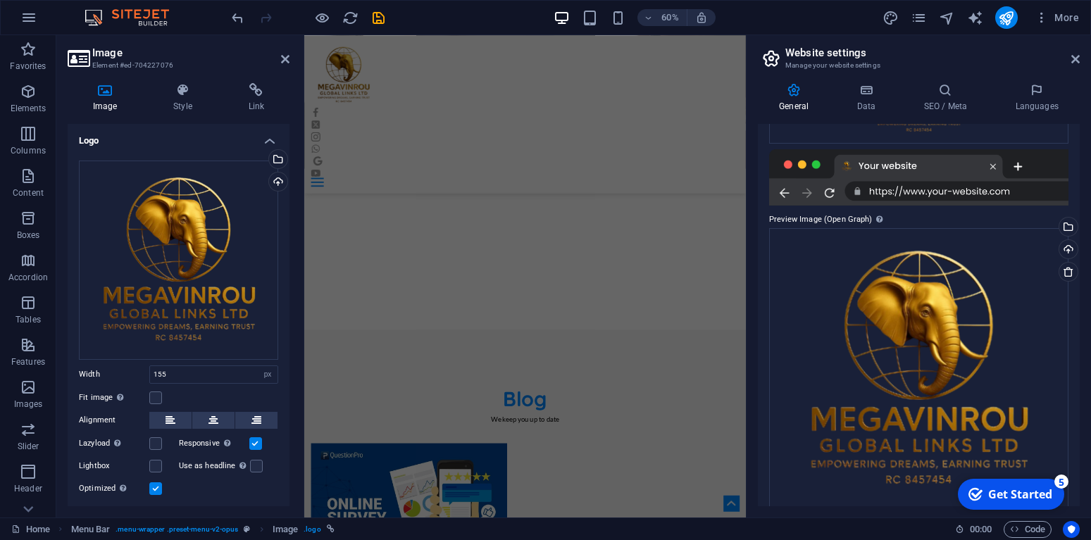
scroll to position [1966, 0]
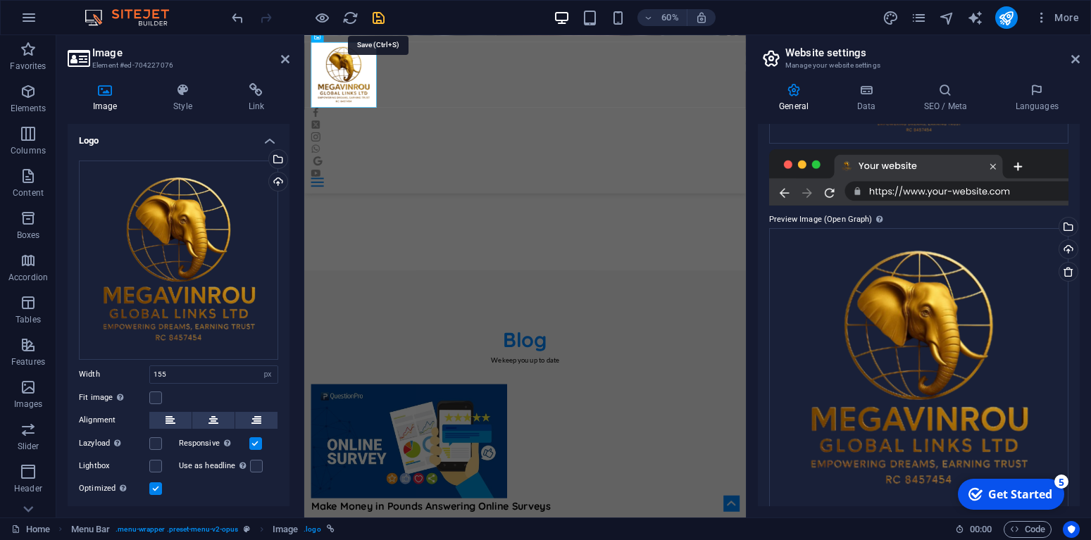
click at [379, 15] on icon "save" at bounding box center [379, 18] width 16 height 16
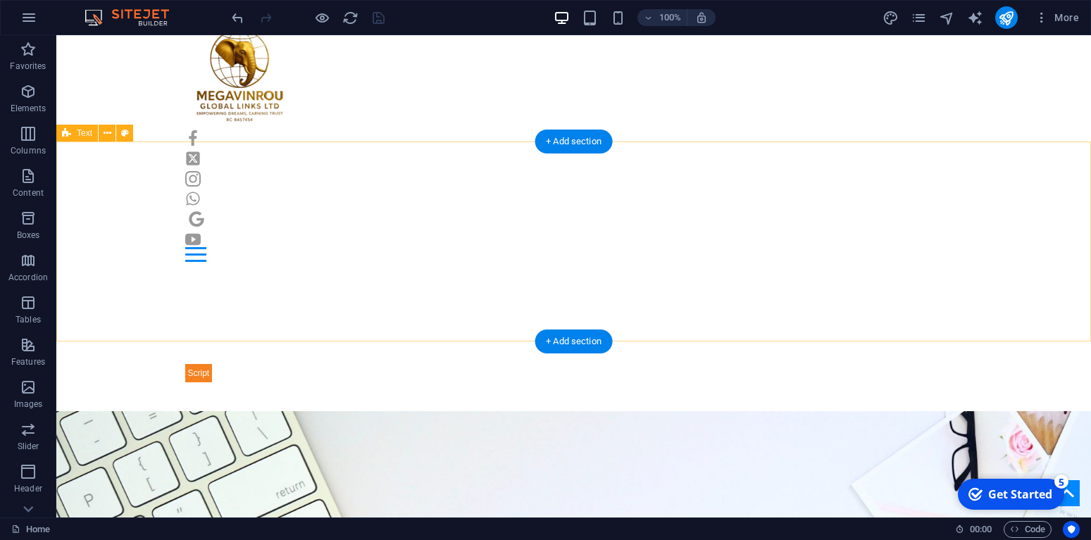
scroll to position [0, 0]
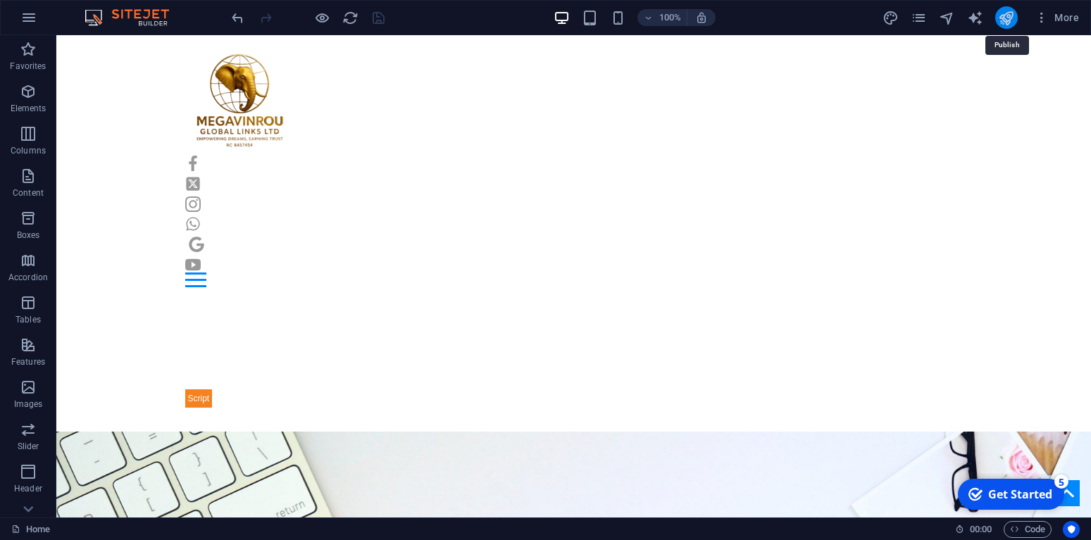
click at [1005, 20] on icon "publish" at bounding box center [1006, 18] width 16 height 16
